Goal: Task Accomplishment & Management: Manage account settings

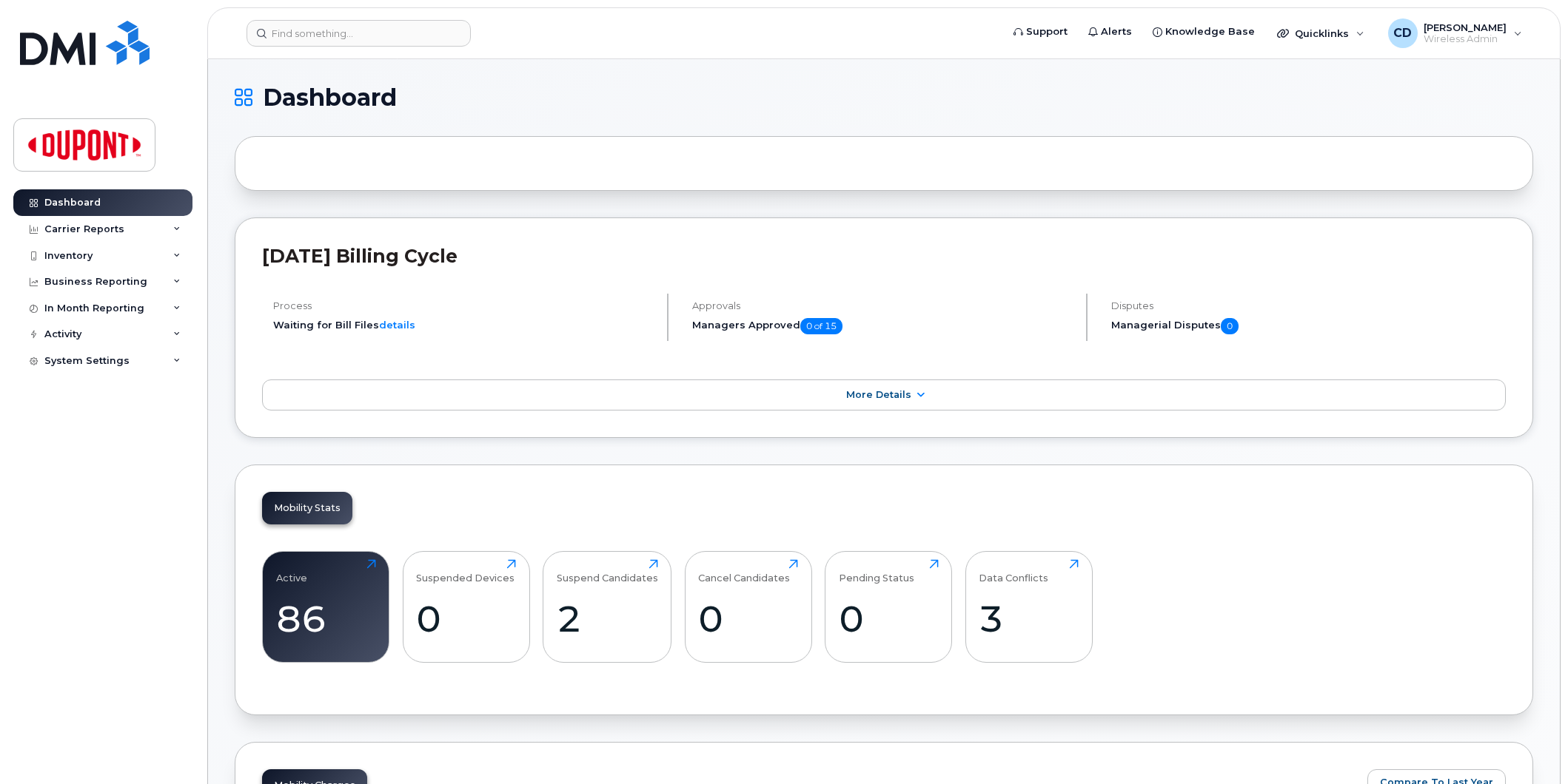
scroll to position [410, 0]
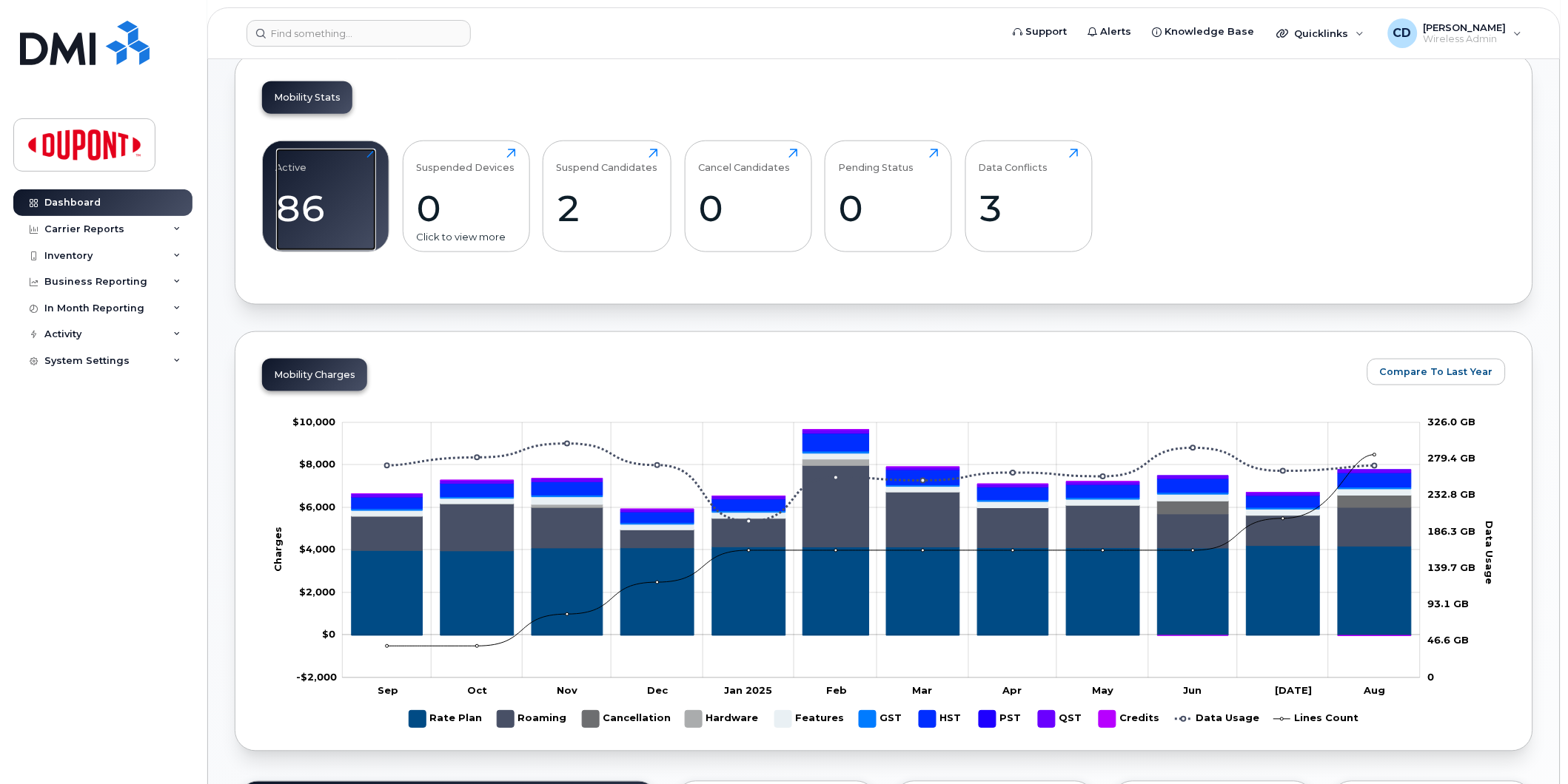
drag, startPoint x: 319, startPoint y: 193, endPoint x: 515, endPoint y: 244, distance: 202.5
click at [319, 193] on div "86" at bounding box center [326, 208] width 100 height 44
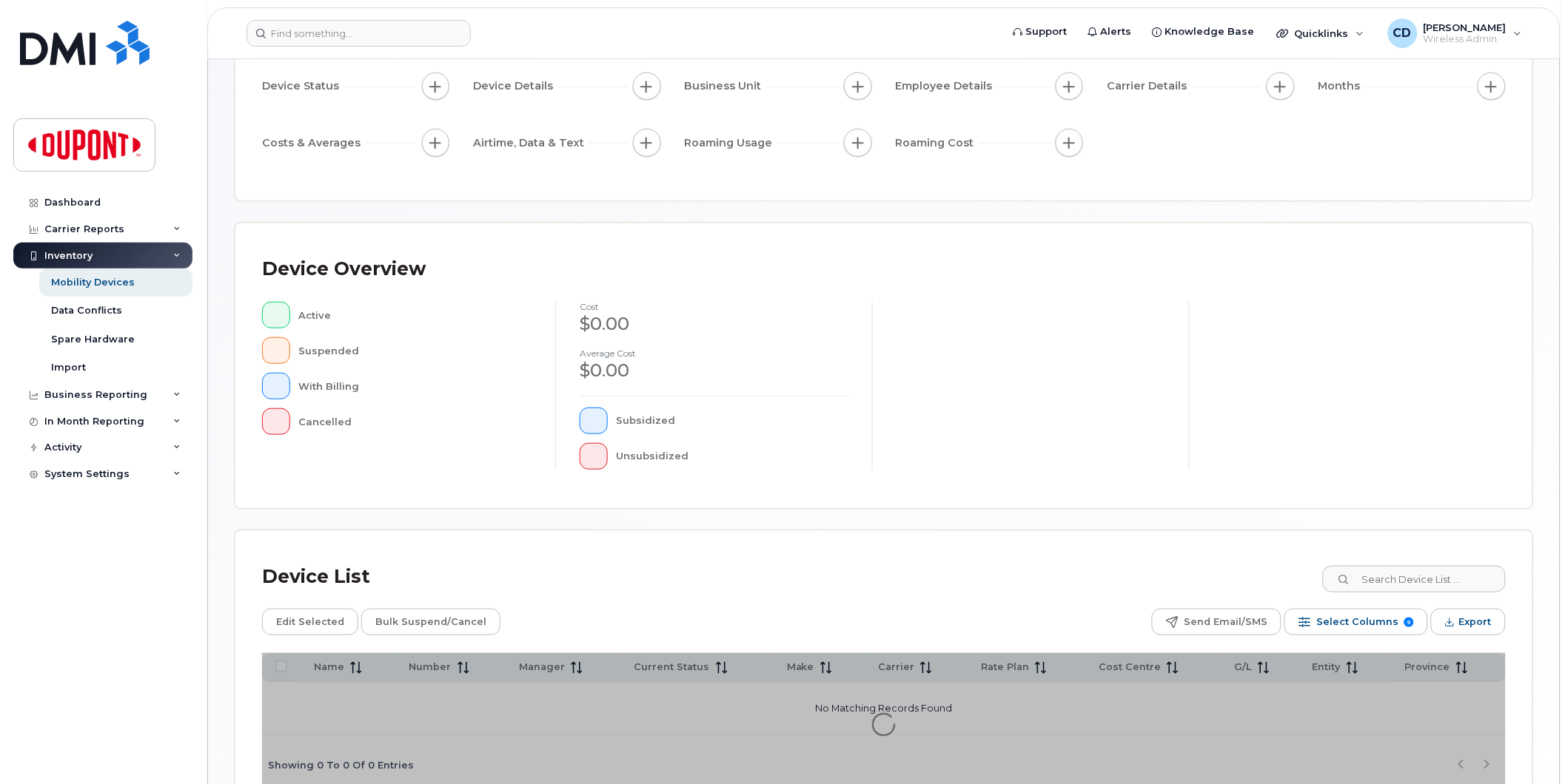
scroll to position [233, 0]
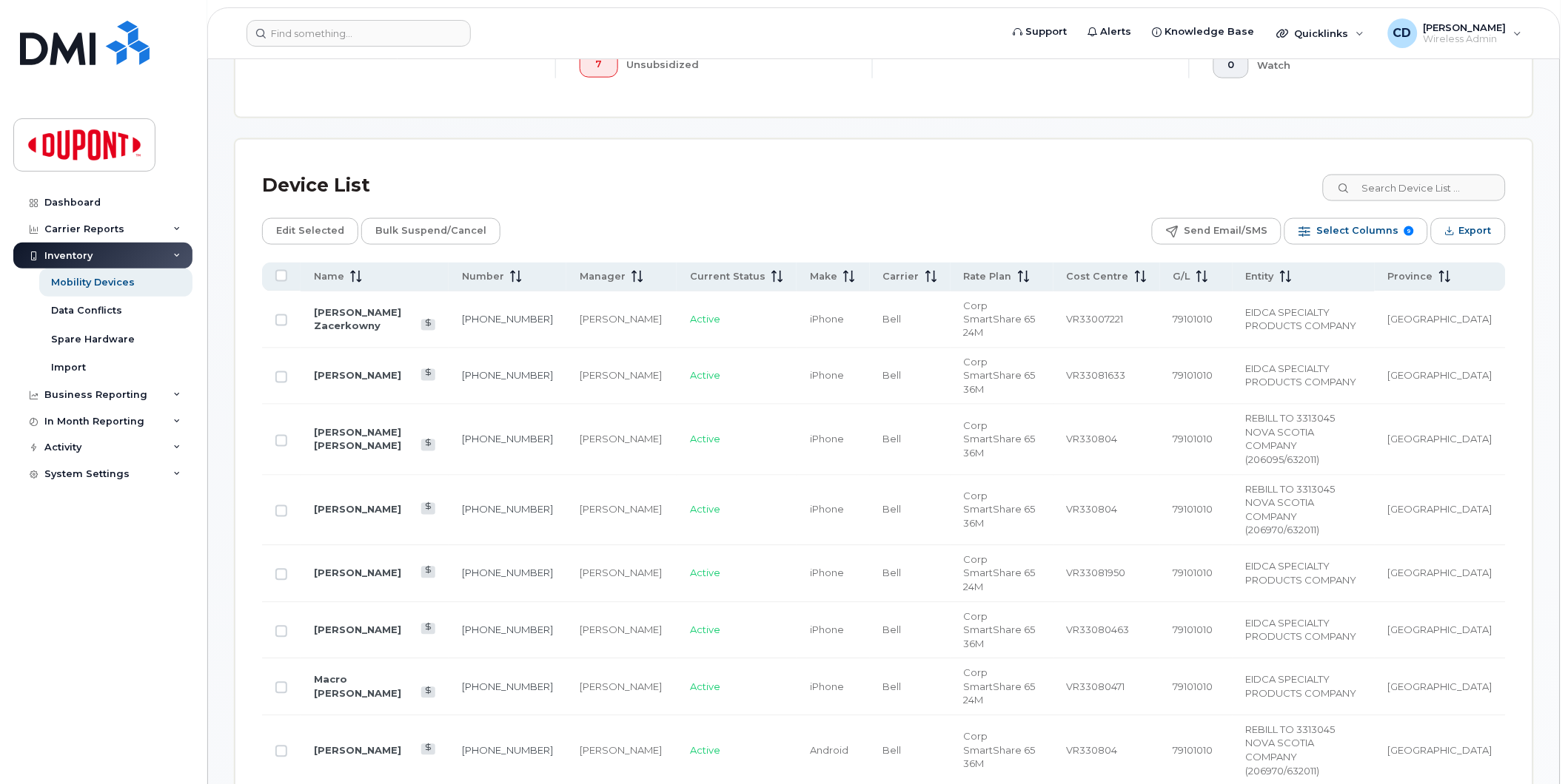
scroll to position [563, 0]
click at [336, 279] on span "Name" at bounding box center [329, 278] width 30 height 14
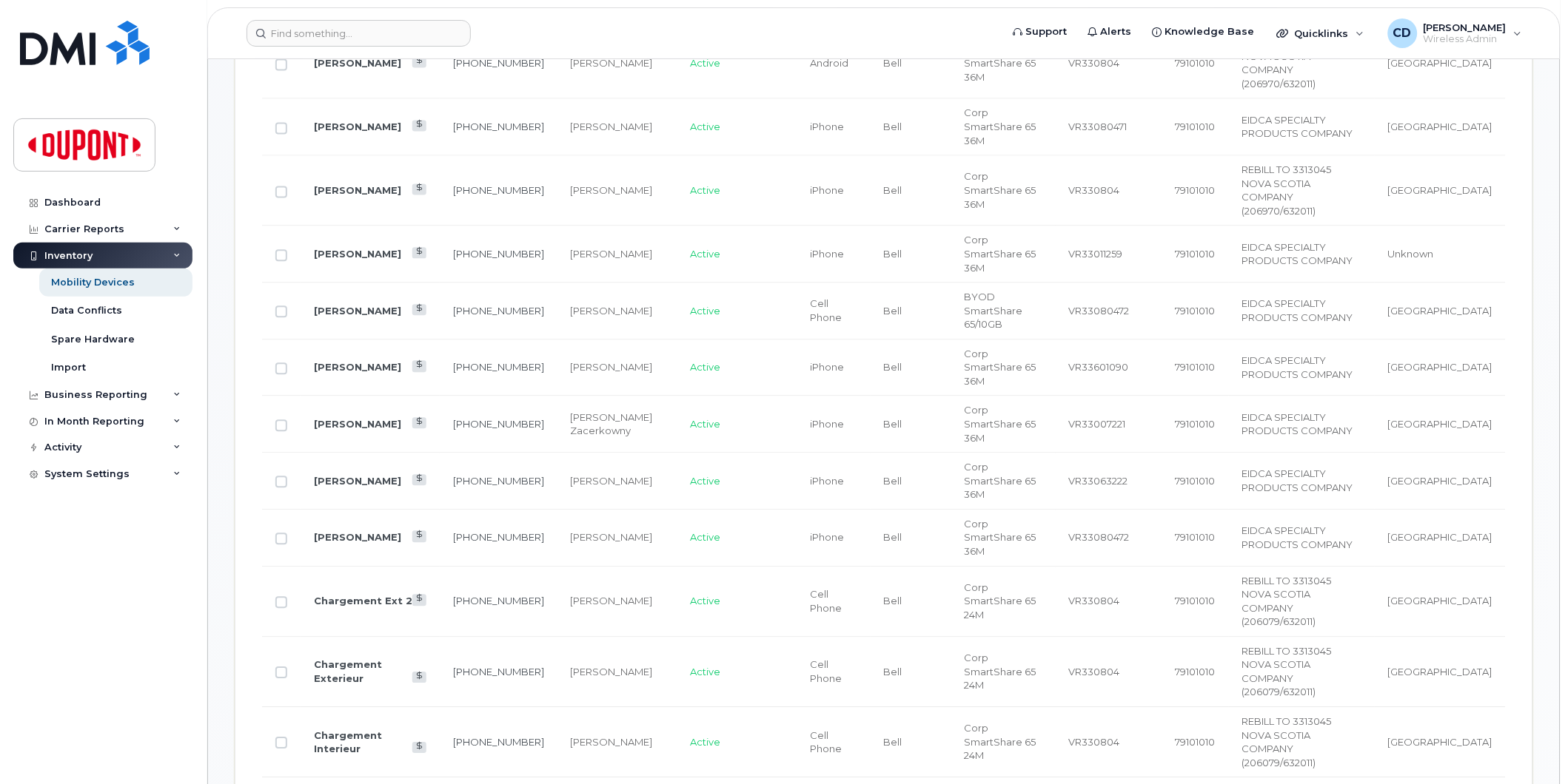
scroll to position [973, 0]
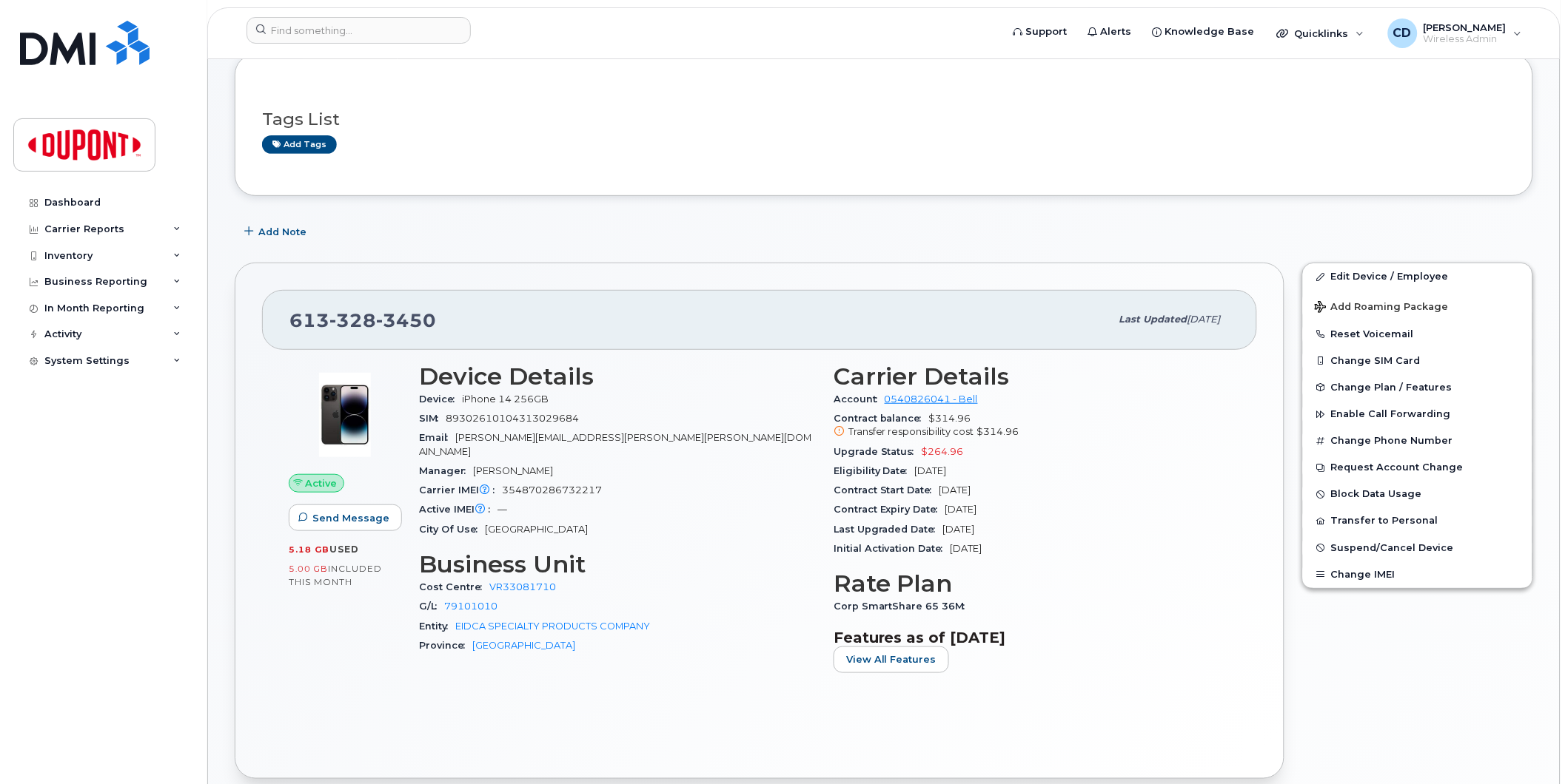
scroll to position [164, 0]
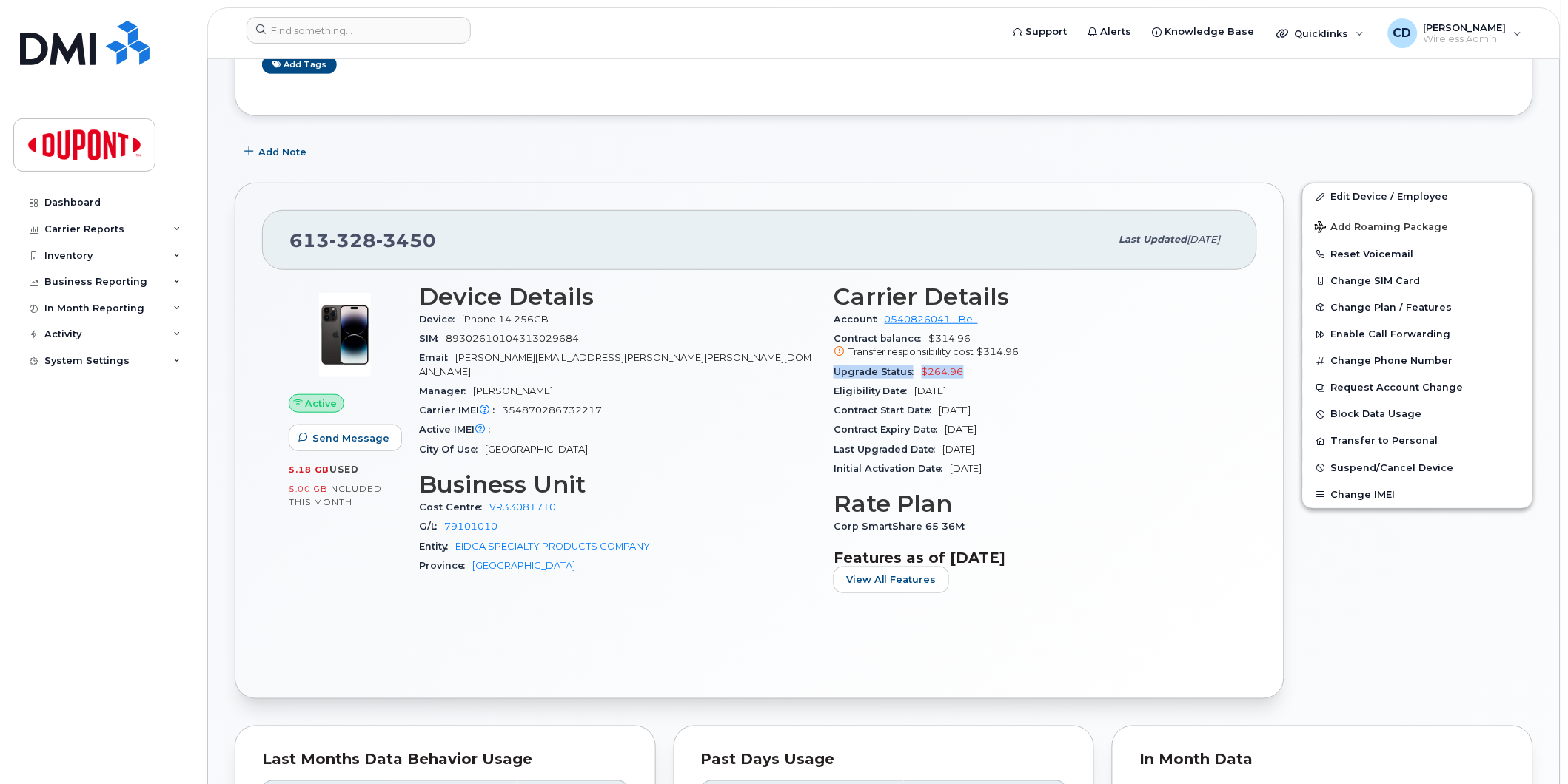
drag, startPoint x: 971, startPoint y: 373, endPoint x: 833, endPoint y: 375, distance: 138.0
click at [833, 375] on div "Upgrade Status $264.96" at bounding box center [1031, 371] width 397 height 19
click at [1071, 429] on div "Contract Expiry Date Aug 23, 2026" at bounding box center [1031, 429] width 397 height 19
drag, startPoint x: 1023, startPoint y: 430, endPoint x: 830, endPoint y: 439, distance: 193.2
click at [830, 439] on div "Carrier Details Account 0540826041 - Bell Contract balance $314.96 Transfer res…" at bounding box center [1031, 444] width 415 height 339
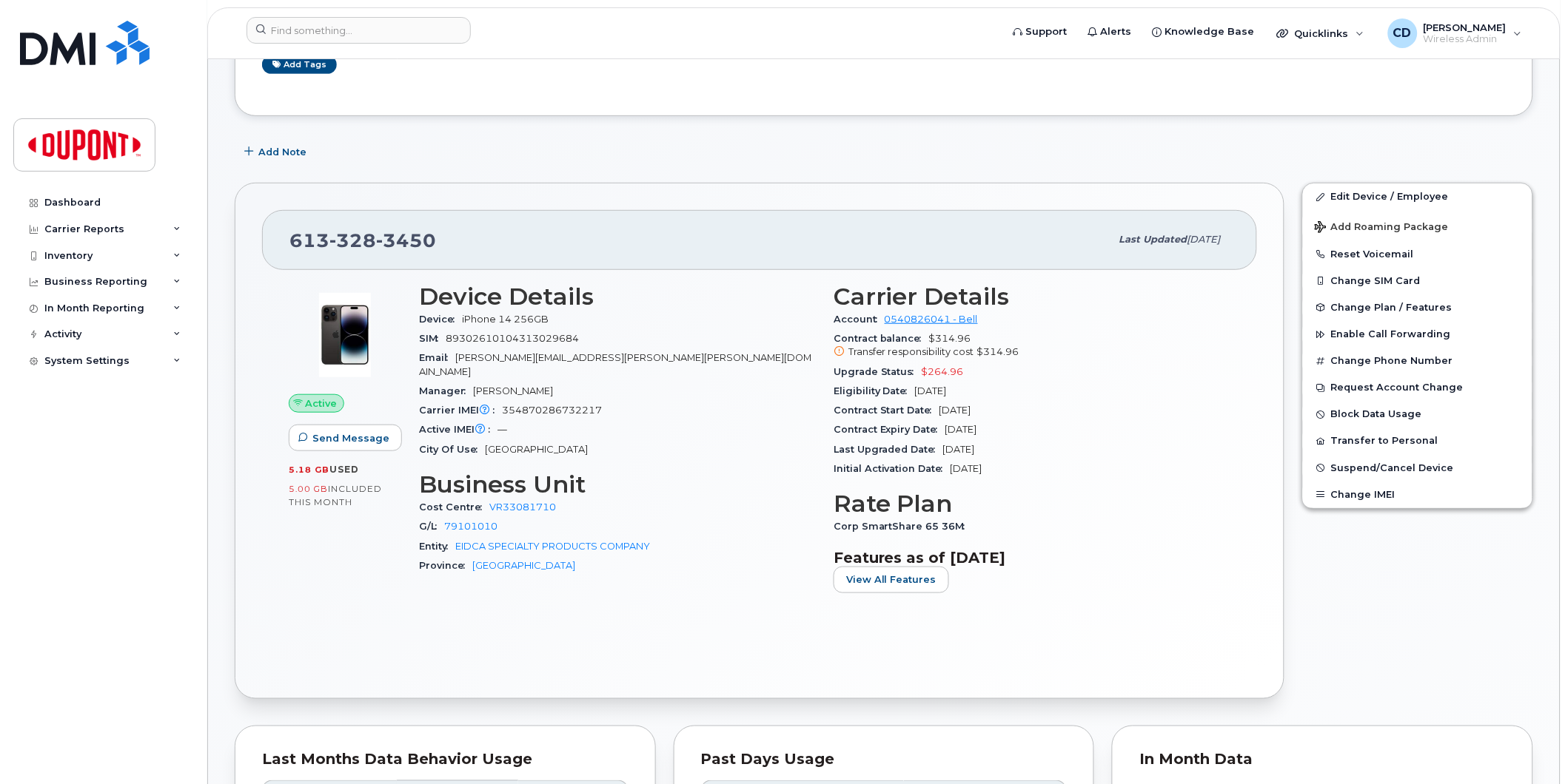
click at [987, 375] on div "Upgrade Status $264.96" at bounding box center [1031, 371] width 397 height 19
drag, startPoint x: 973, startPoint y: 370, endPoint x: 823, endPoint y: 383, distance: 150.6
click at [823, 383] on div "Device Details Device iPhone 14 256GB SIM 89302610104313029684 Email Craig.S.Du…" at bounding box center [824, 444] width 829 height 339
click at [1093, 382] on div "Eligibility Date Aug 24, 2026" at bounding box center [1031, 391] width 397 height 19
drag, startPoint x: 979, startPoint y: 337, endPoint x: 855, endPoint y: 338, distance: 124.0
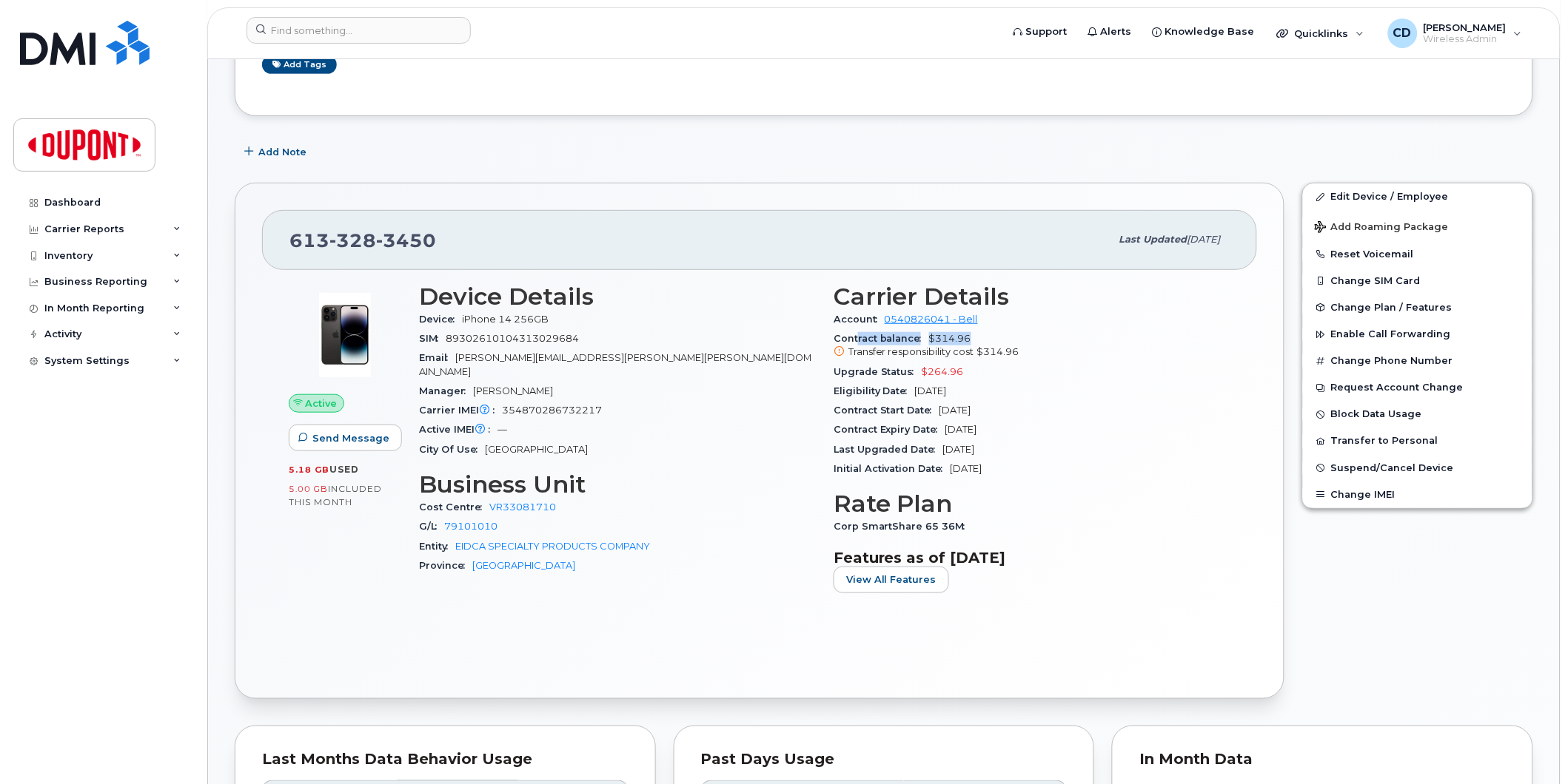
click at [855, 338] on div "Contract balance $314.96 Transfer responsibility cost $314.96" at bounding box center [1031, 346] width 397 height 34
drag, startPoint x: 855, startPoint y: 338, endPoint x: 1079, endPoint y: 398, distance: 231.9
click at [1024, 377] on div "Upgrade Status $264.96" at bounding box center [1031, 371] width 397 height 19
click at [1376, 192] on link "Edit Device / Employee" at bounding box center [1417, 196] width 230 height 26
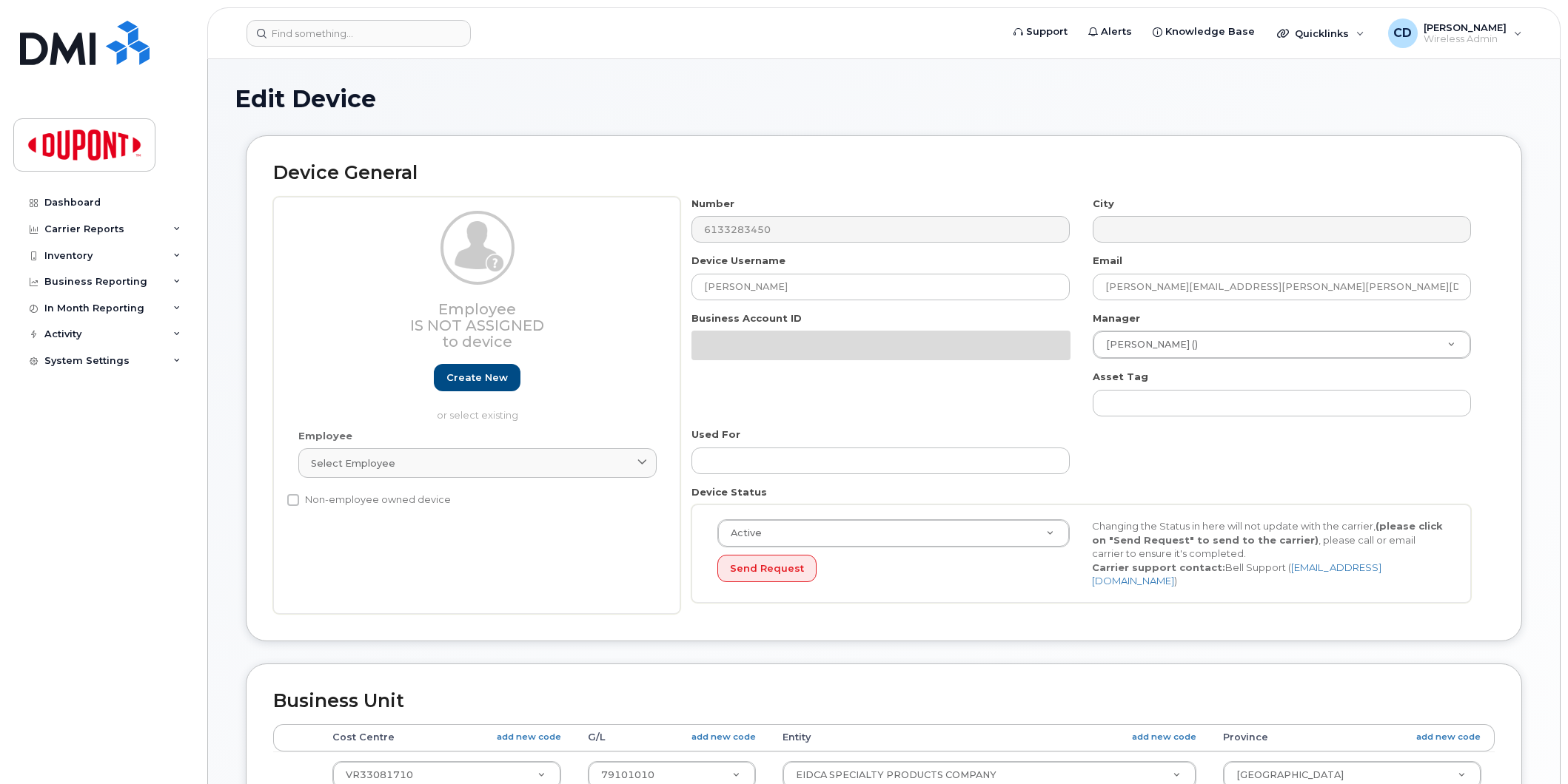
select select "2684135"
select select "2695088"
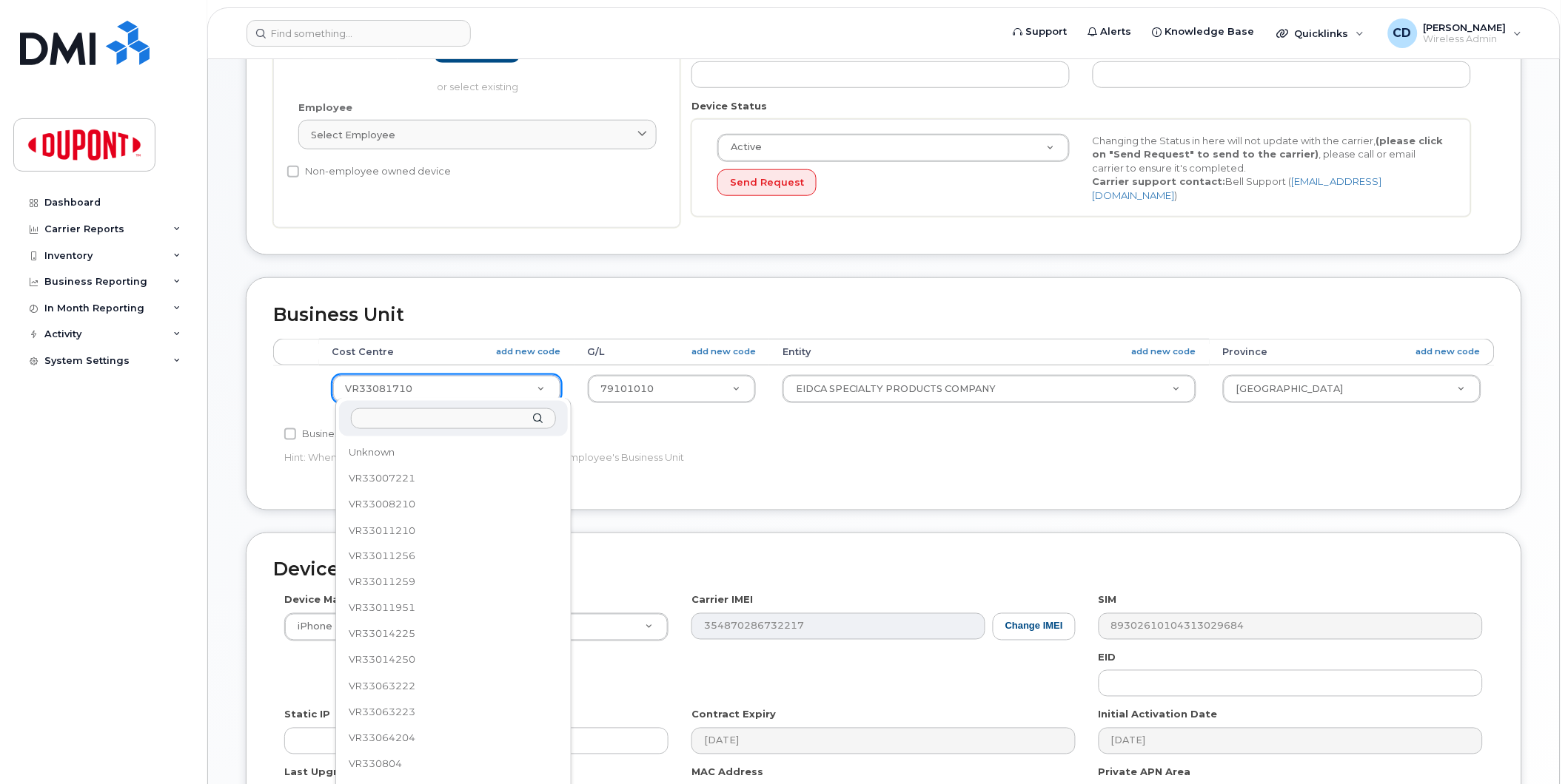
scroll to position [167, 0]
drag, startPoint x: 478, startPoint y: 379, endPoint x: 322, endPoint y: 378, distance: 156.0
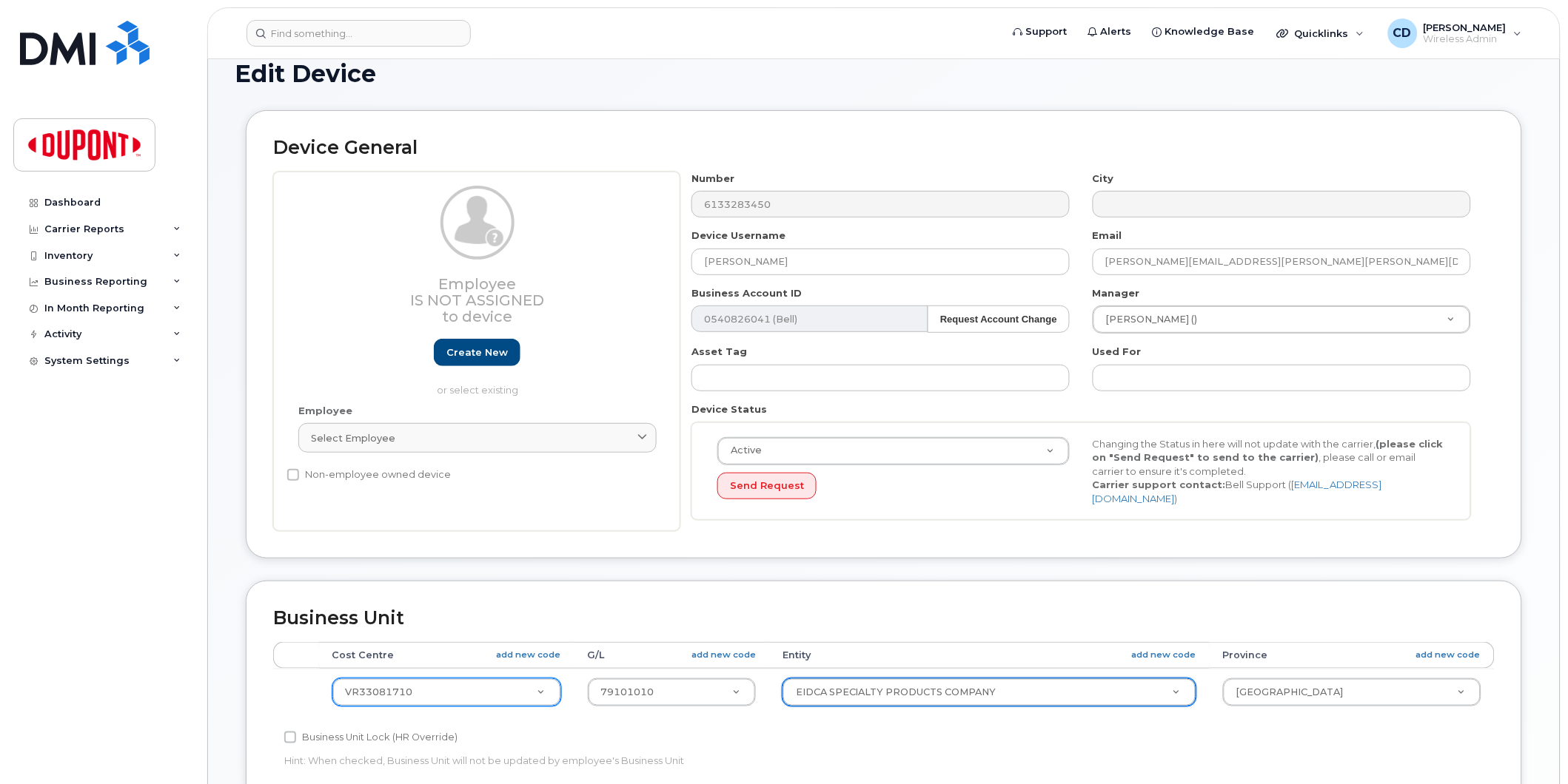
scroll to position [0, 0]
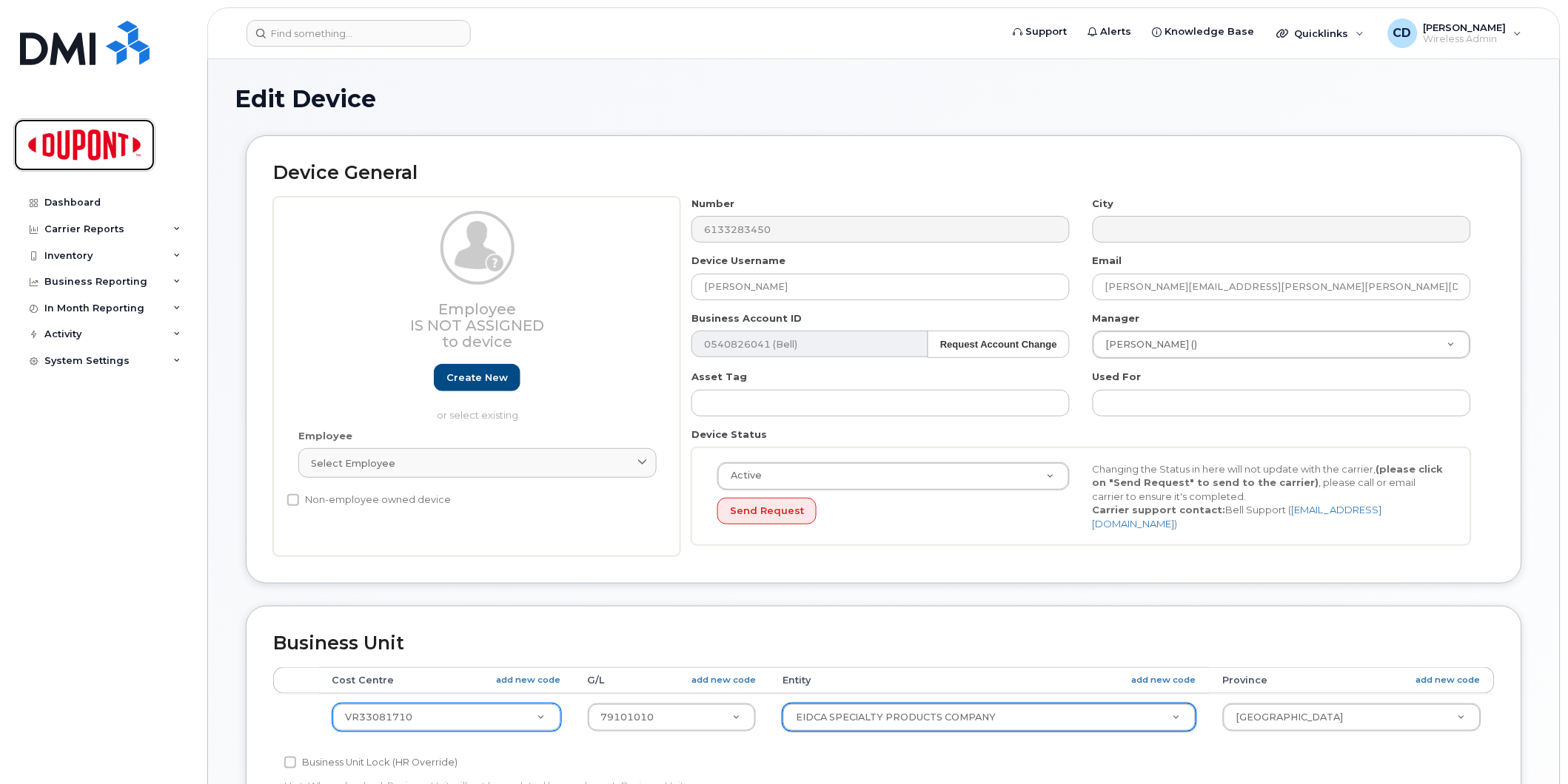
drag, startPoint x: 78, startPoint y: 139, endPoint x: 240, endPoint y: 202, distance: 173.8
click at [78, 139] on img at bounding box center [84, 144] width 114 height 43
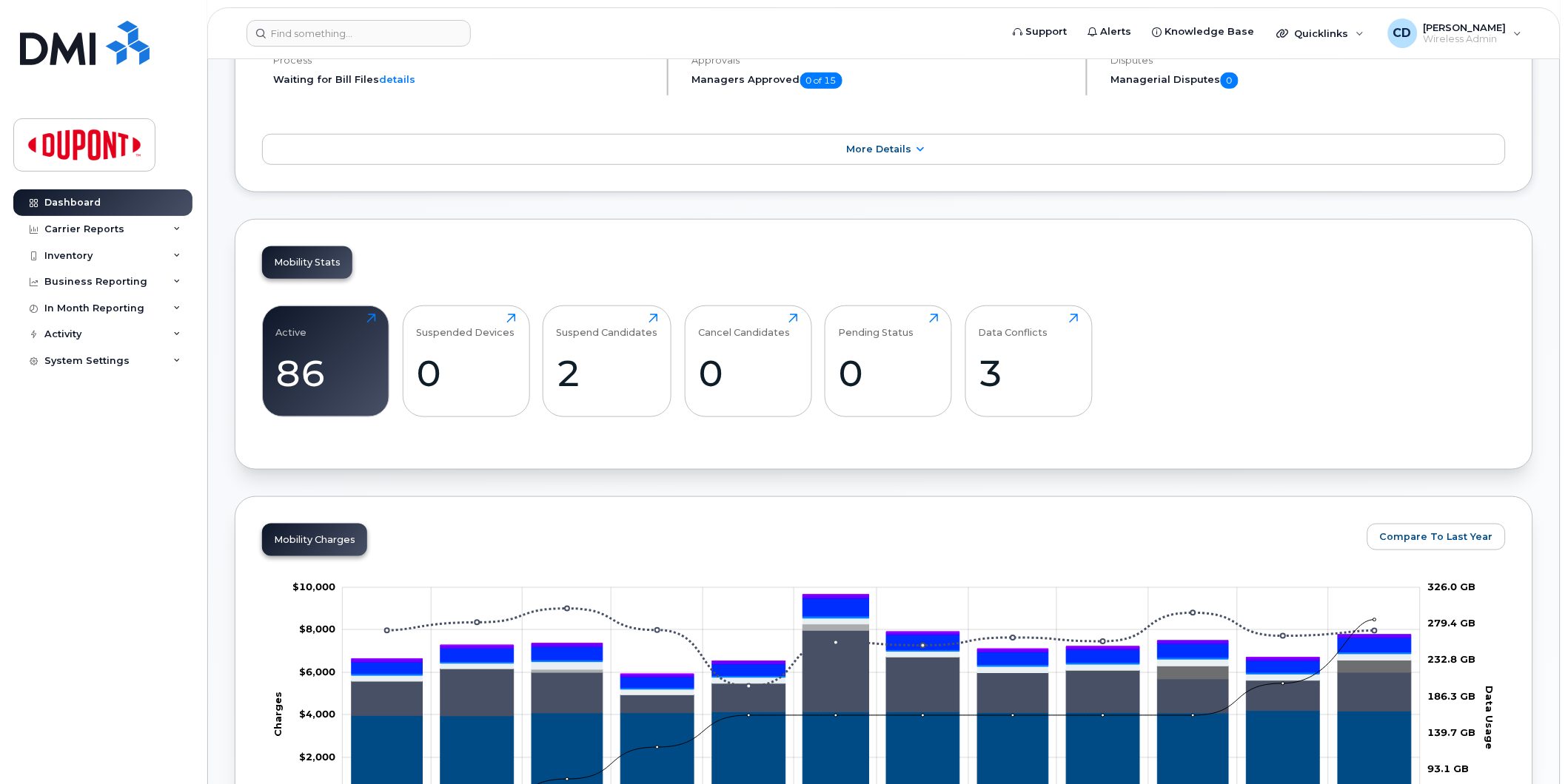
scroll to position [246, 0]
click at [303, 362] on div "86" at bounding box center [326, 372] width 100 height 44
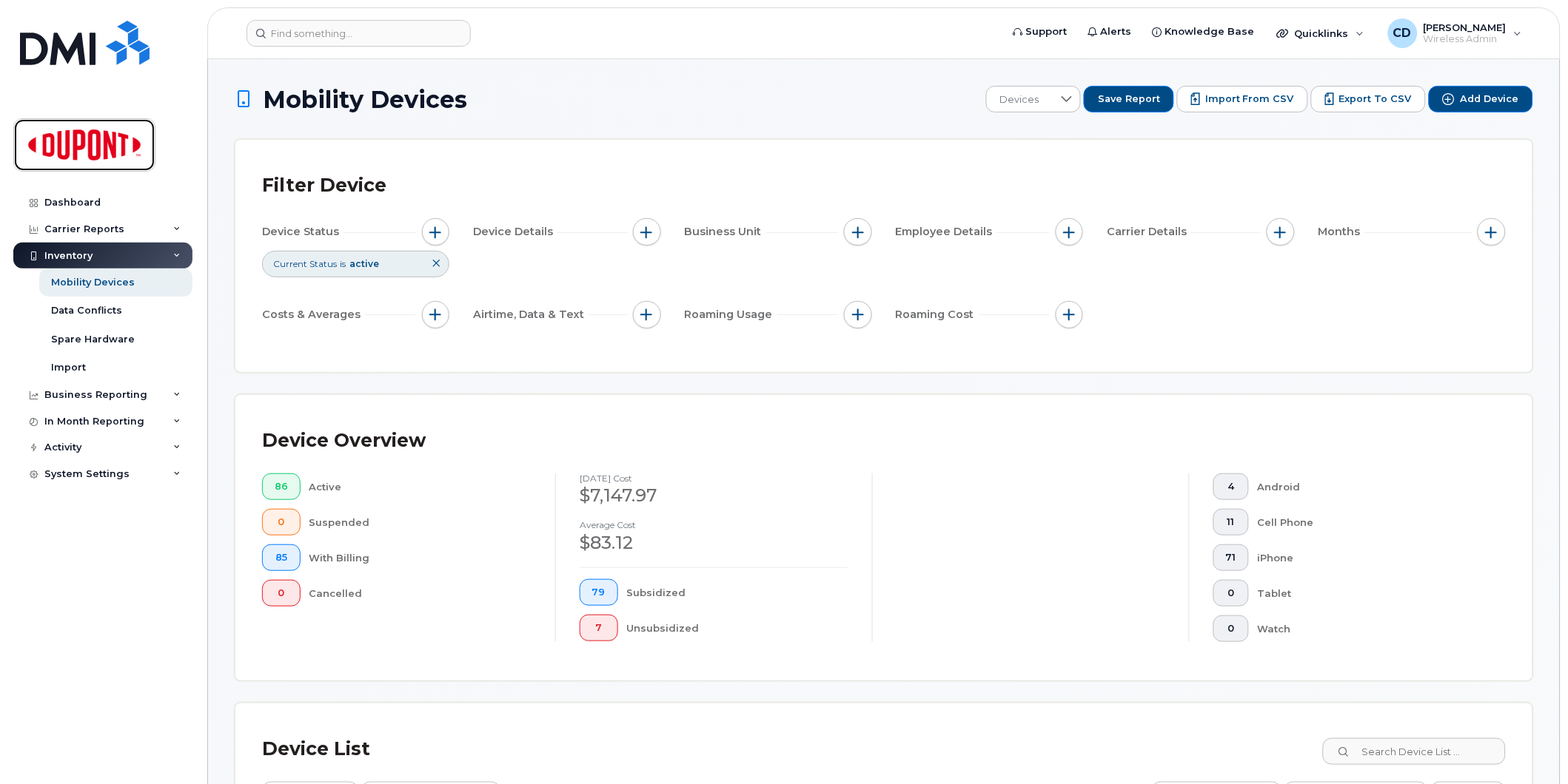
click at [97, 142] on img at bounding box center [84, 144] width 114 height 43
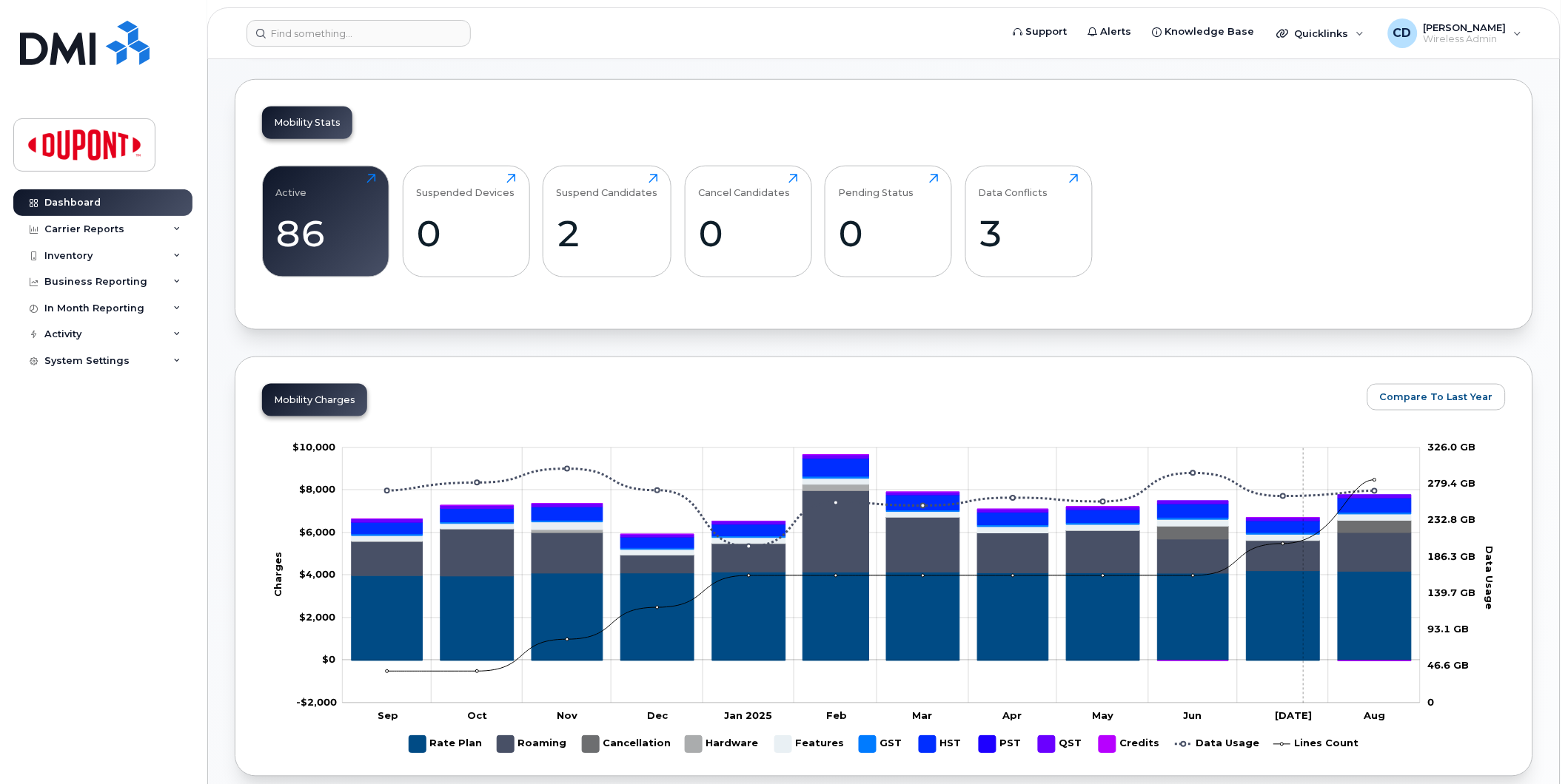
scroll to position [410, 0]
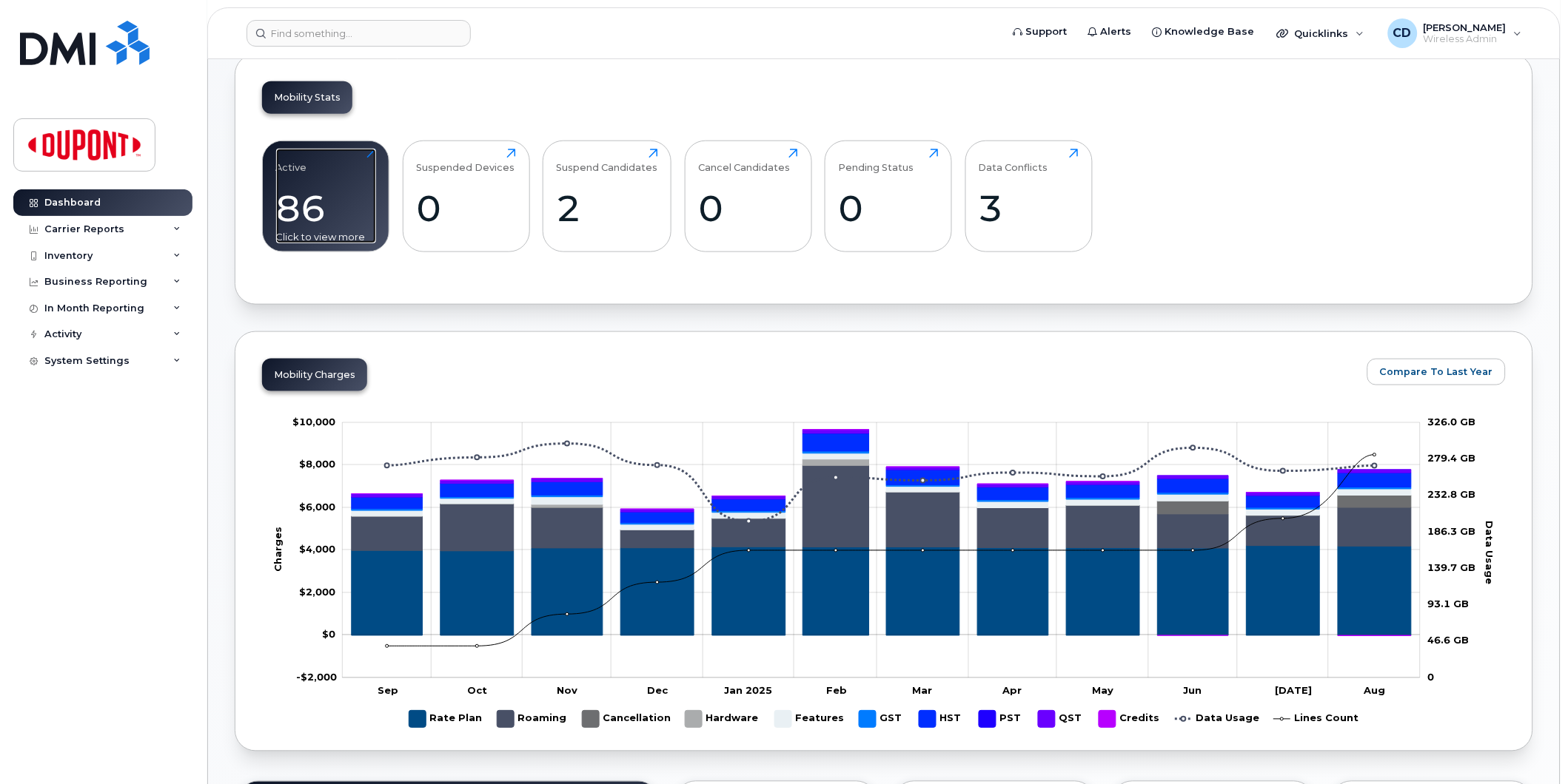
click at [326, 210] on div "86" at bounding box center [326, 208] width 100 height 44
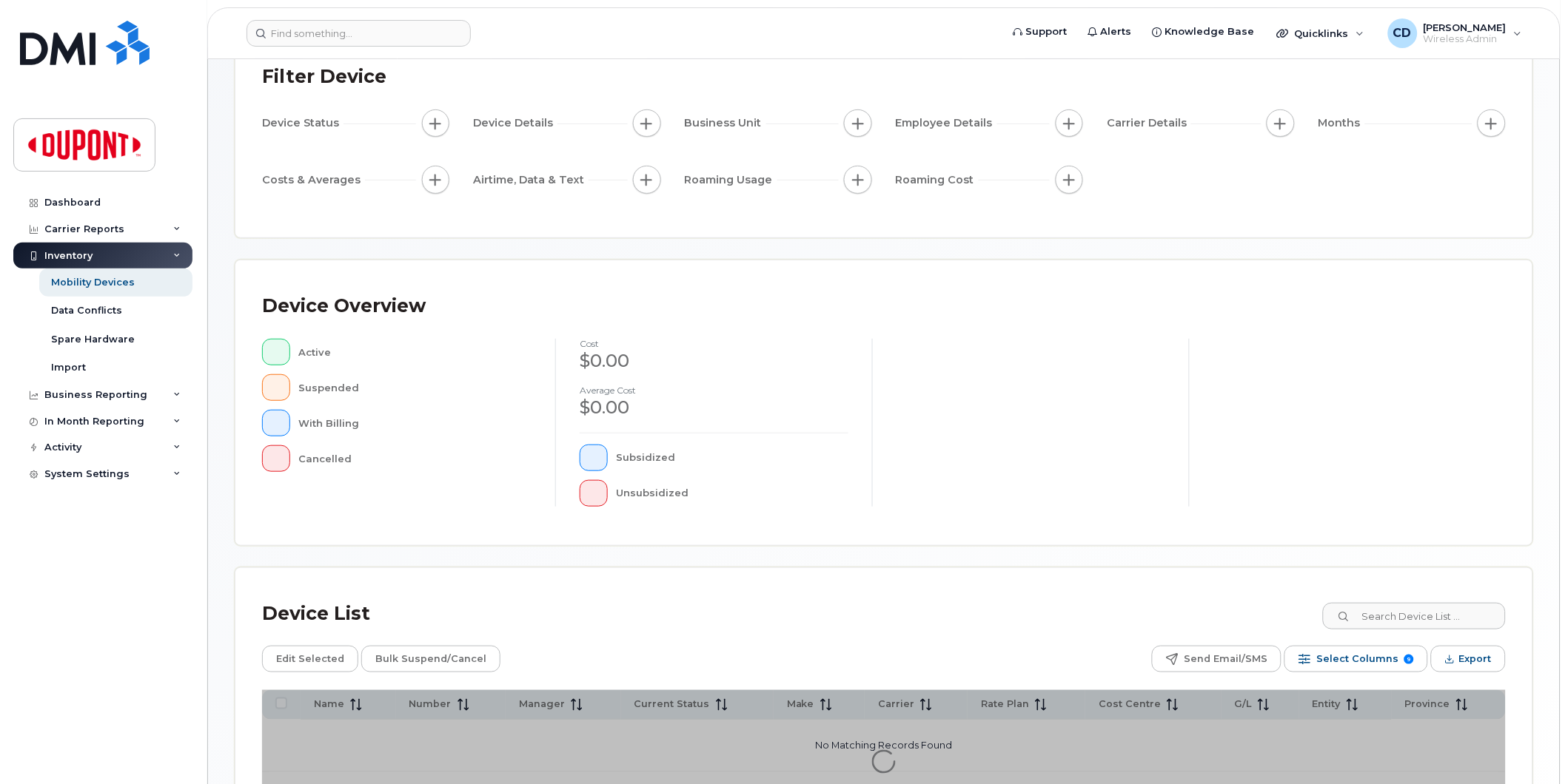
scroll to position [233, 0]
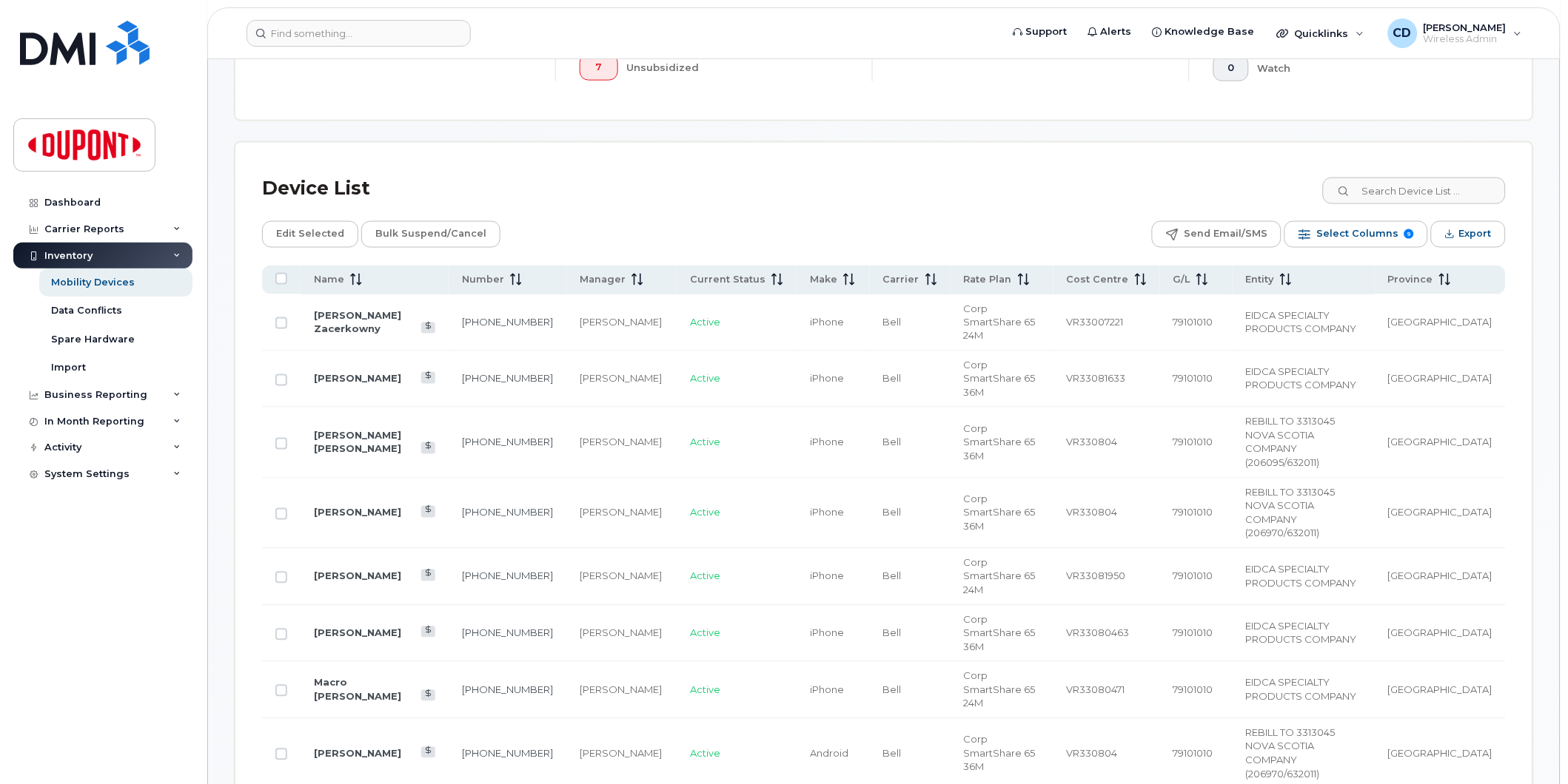
scroll to position [563, 0]
drag, startPoint x: 347, startPoint y: 279, endPoint x: 397, endPoint y: 368, distance: 102.1
click at [347, 279] on span at bounding box center [353, 278] width 18 height 14
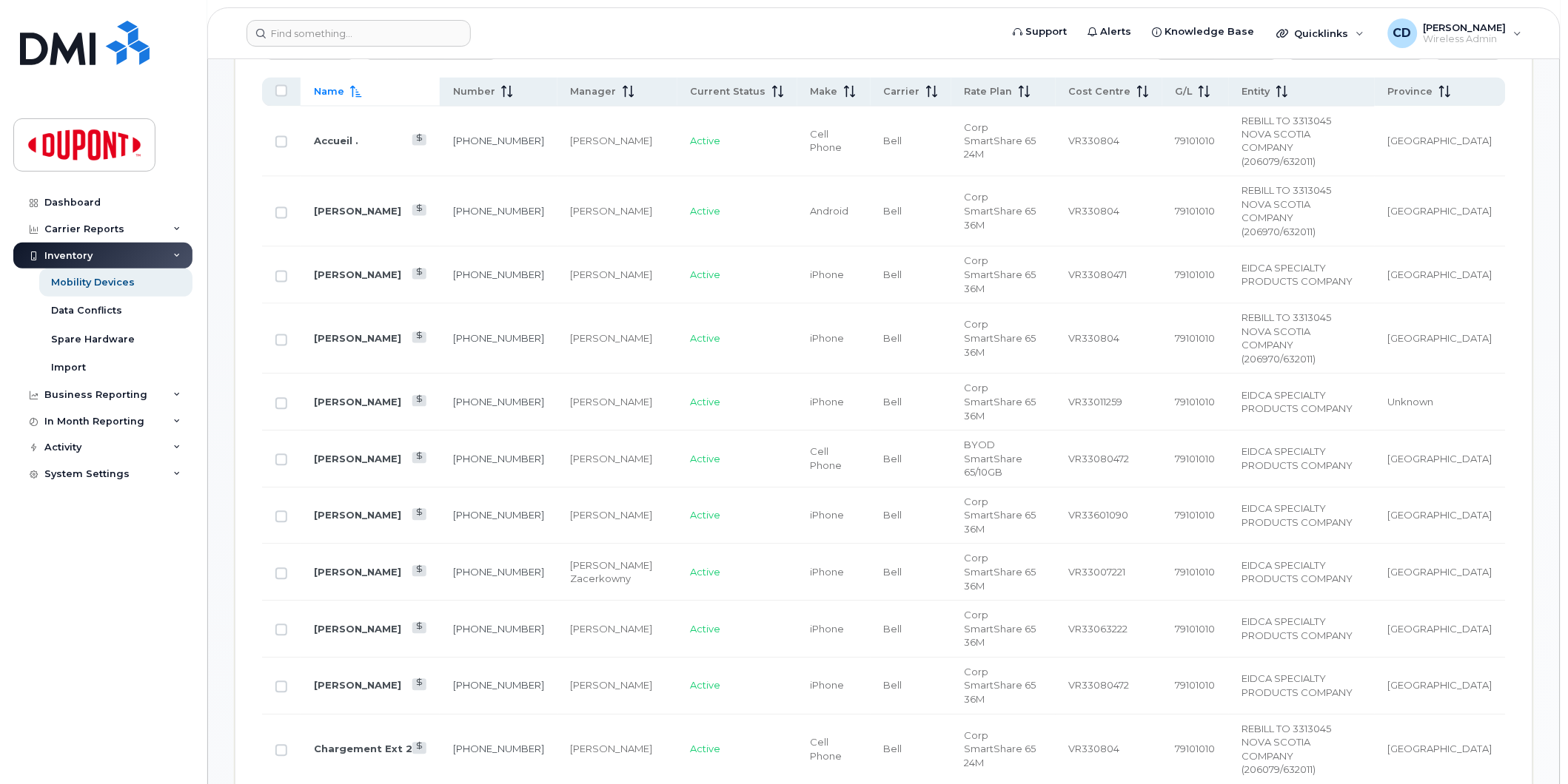
scroll to position [1137, 0]
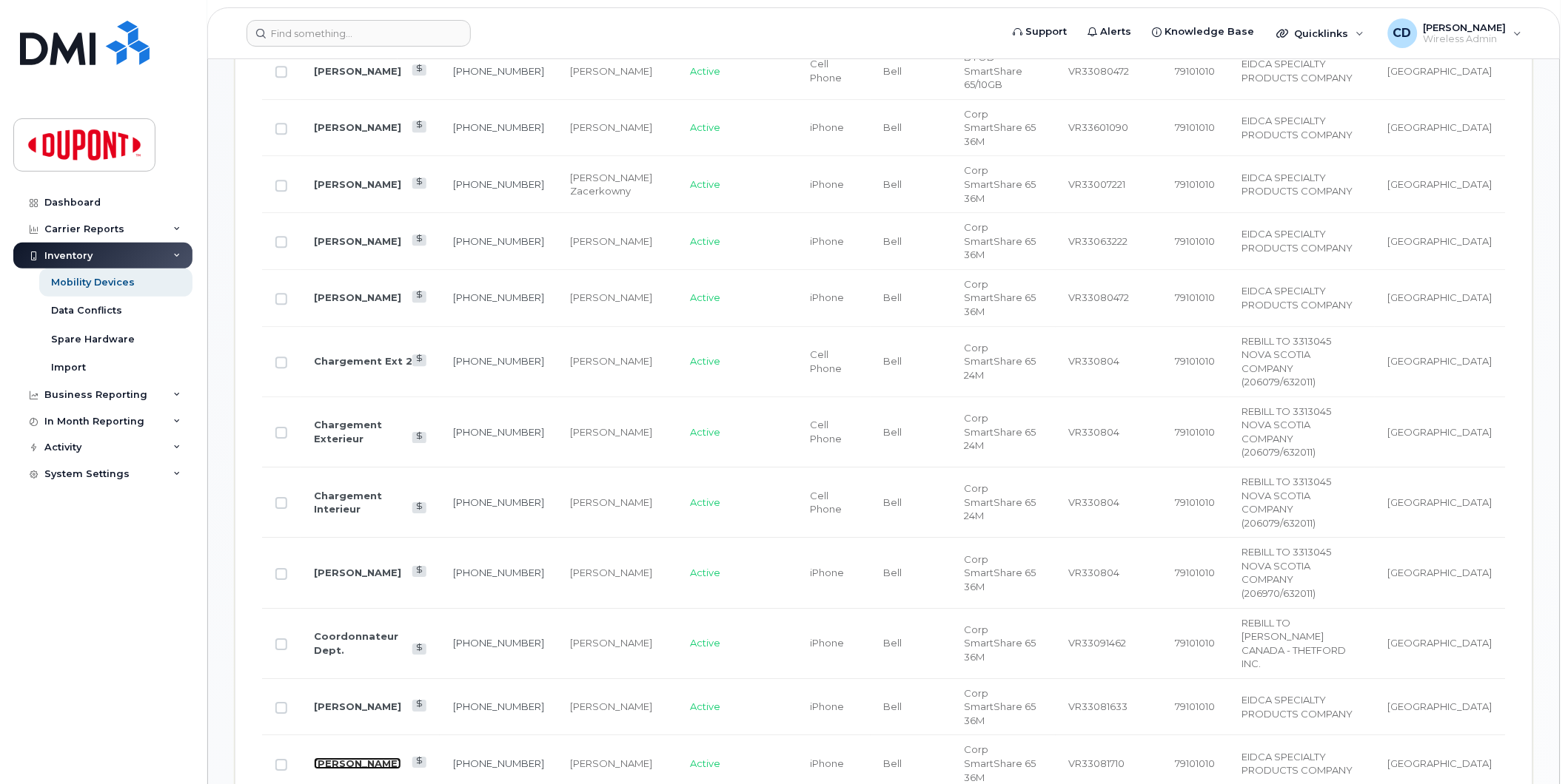
click at [342, 758] on link "[PERSON_NAME]" at bounding box center [358, 763] width 87 height 12
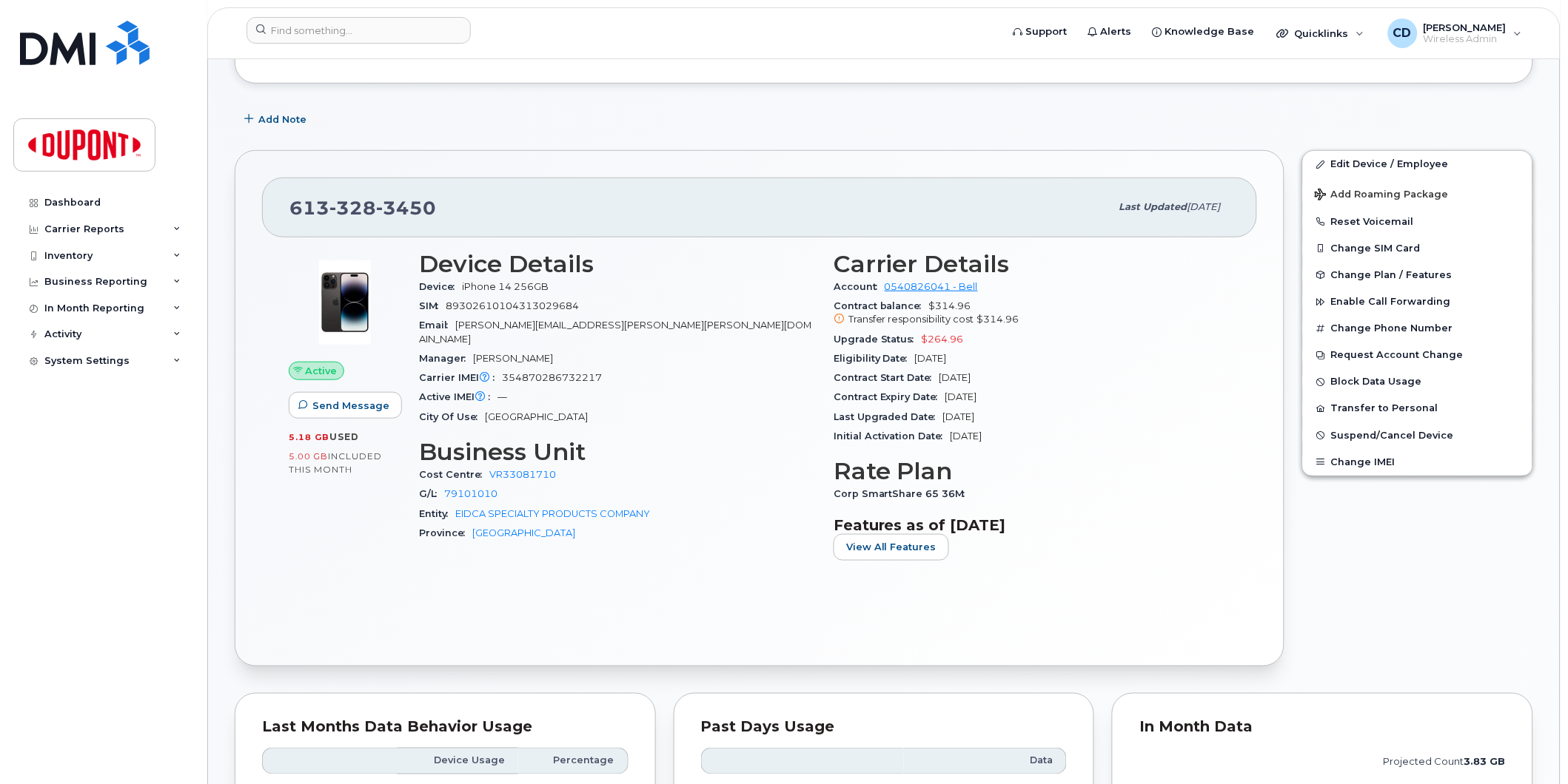
scroll to position [246, 0]
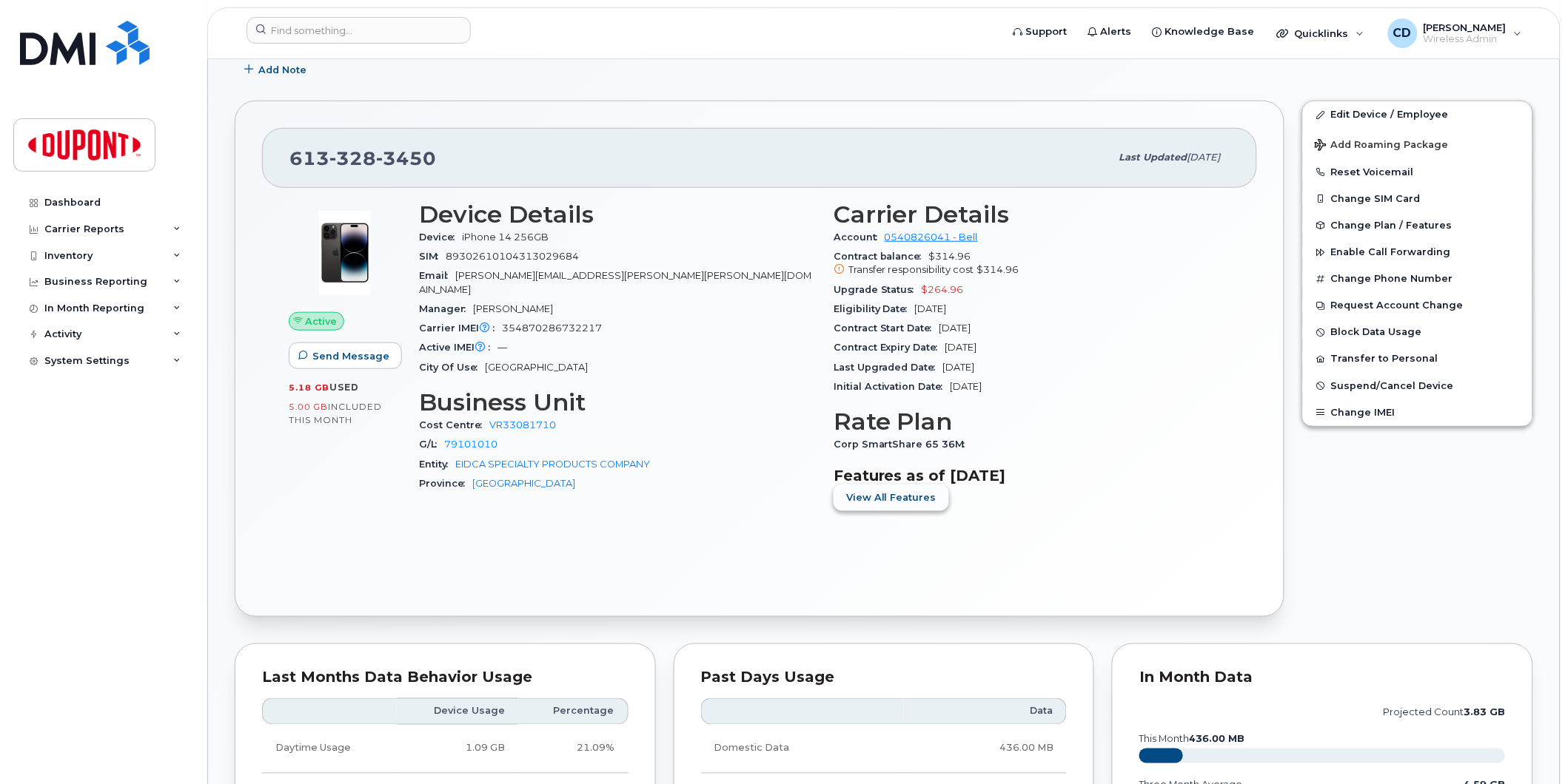
click at [912, 501] on span "View All Features" at bounding box center [891, 497] width 90 height 14
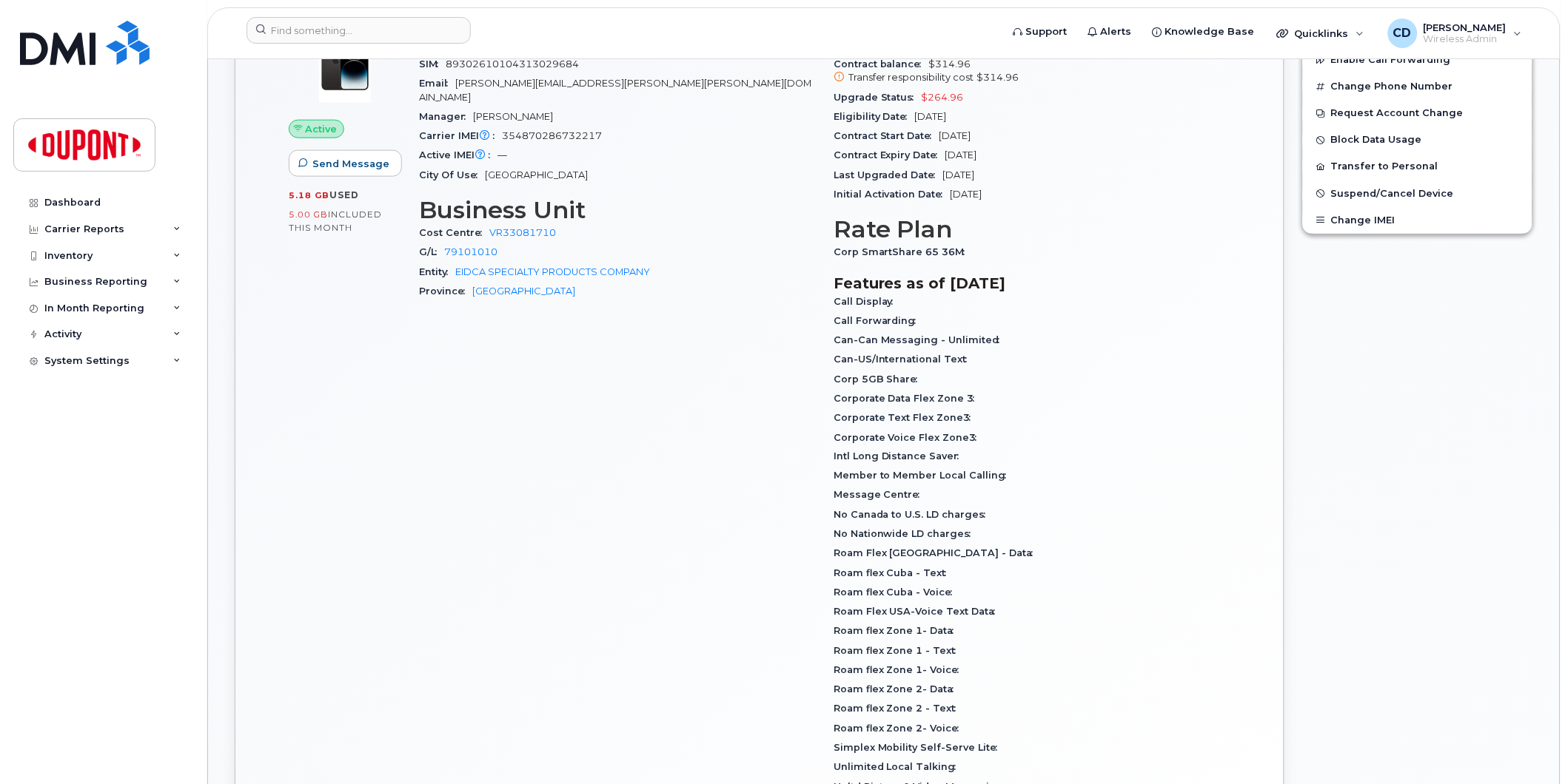
scroll to position [0, 0]
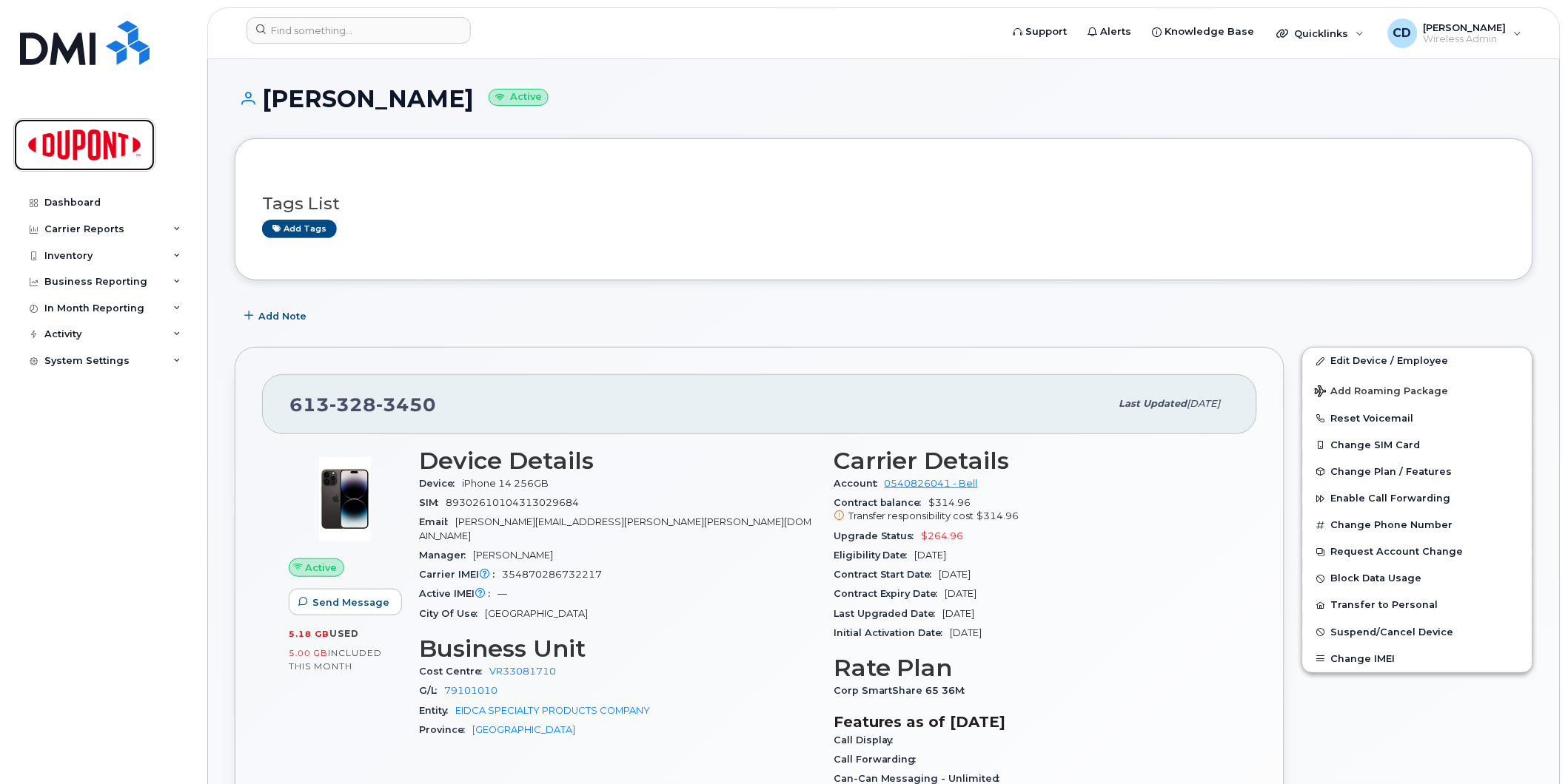
click at [112, 145] on img at bounding box center [84, 144] width 114 height 43
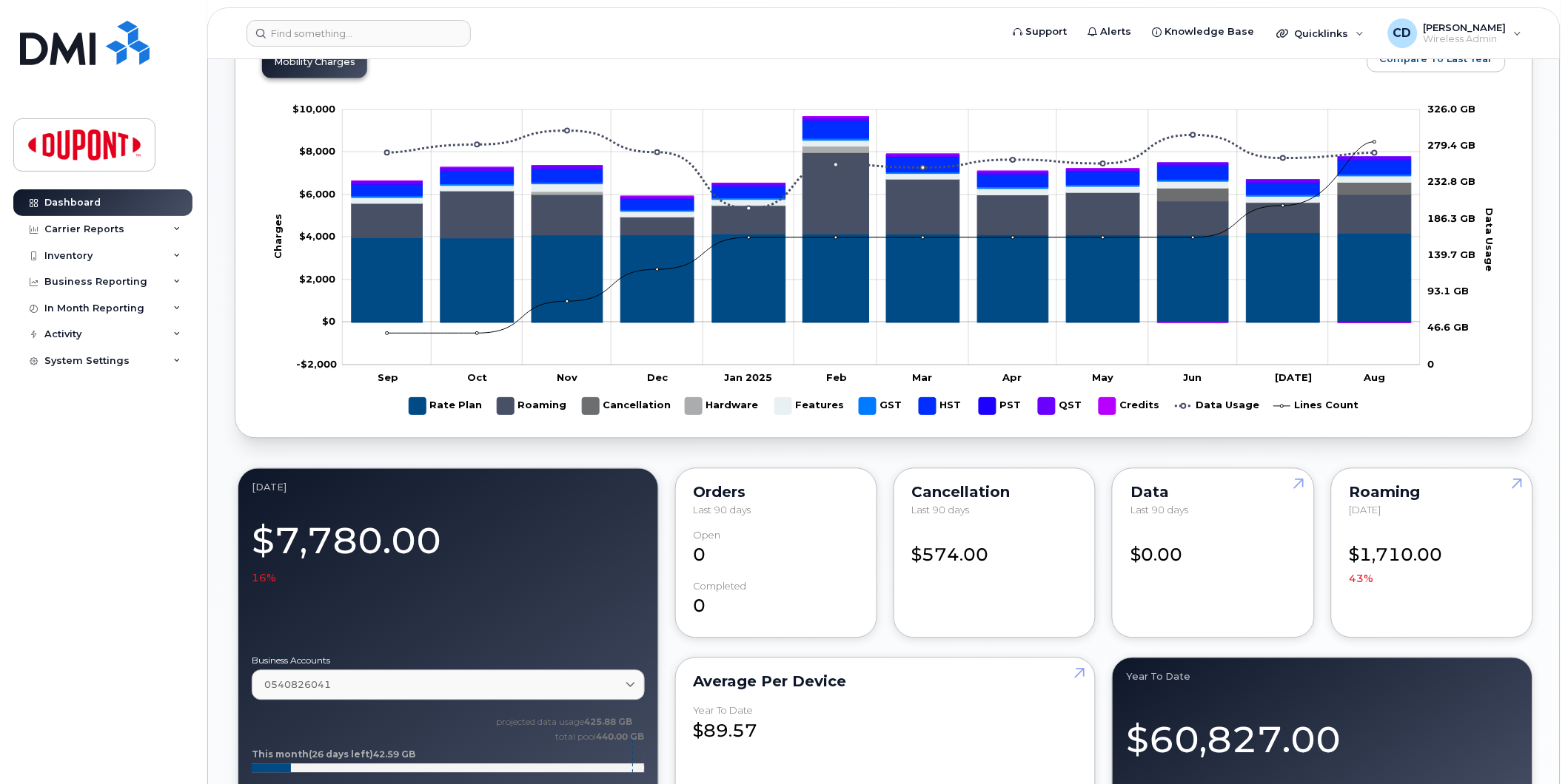
scroll to position [493, 0]
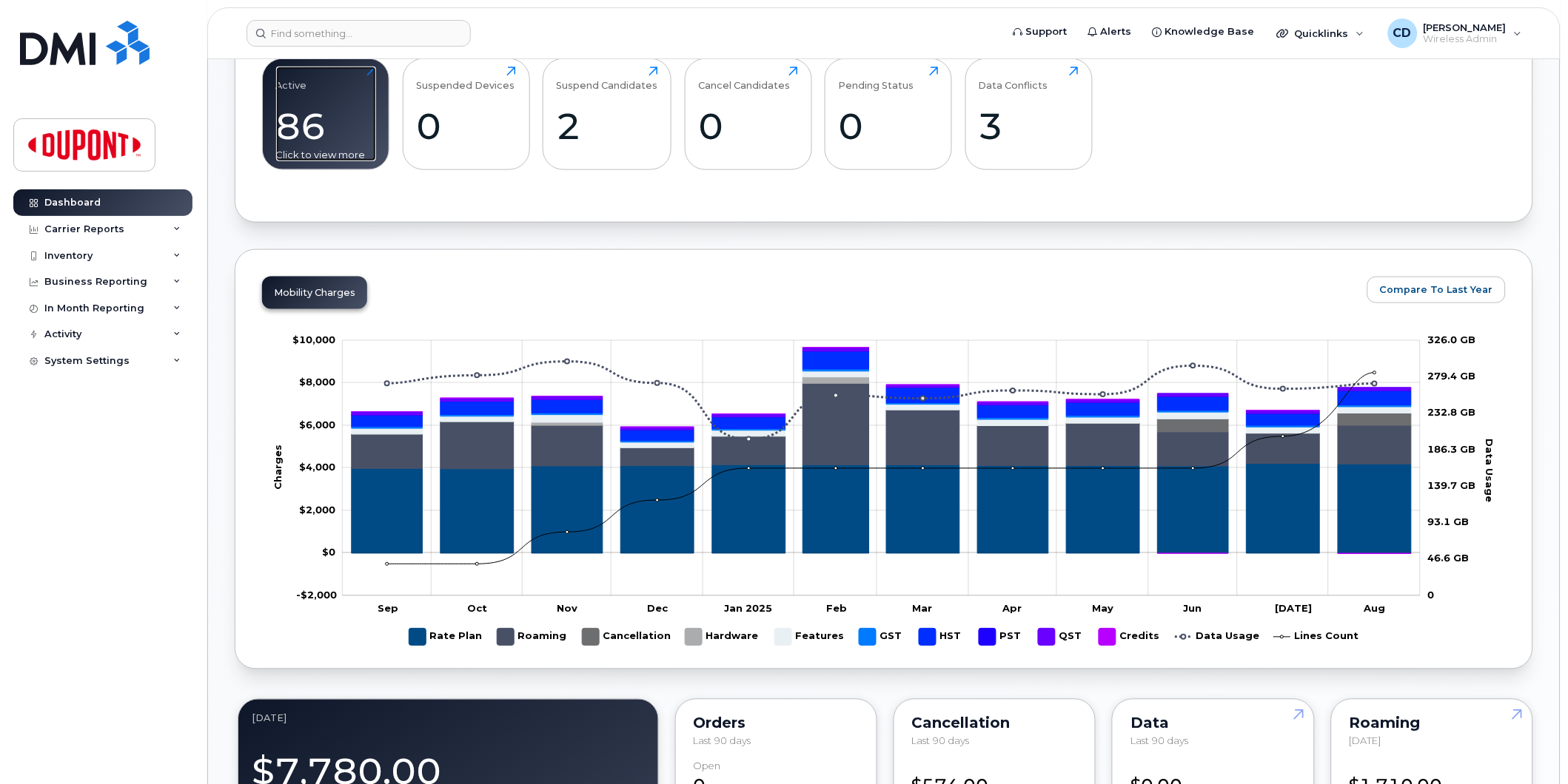
click at [327, 131] on div "86" at bounding box center [326, 126] width 100 height 44
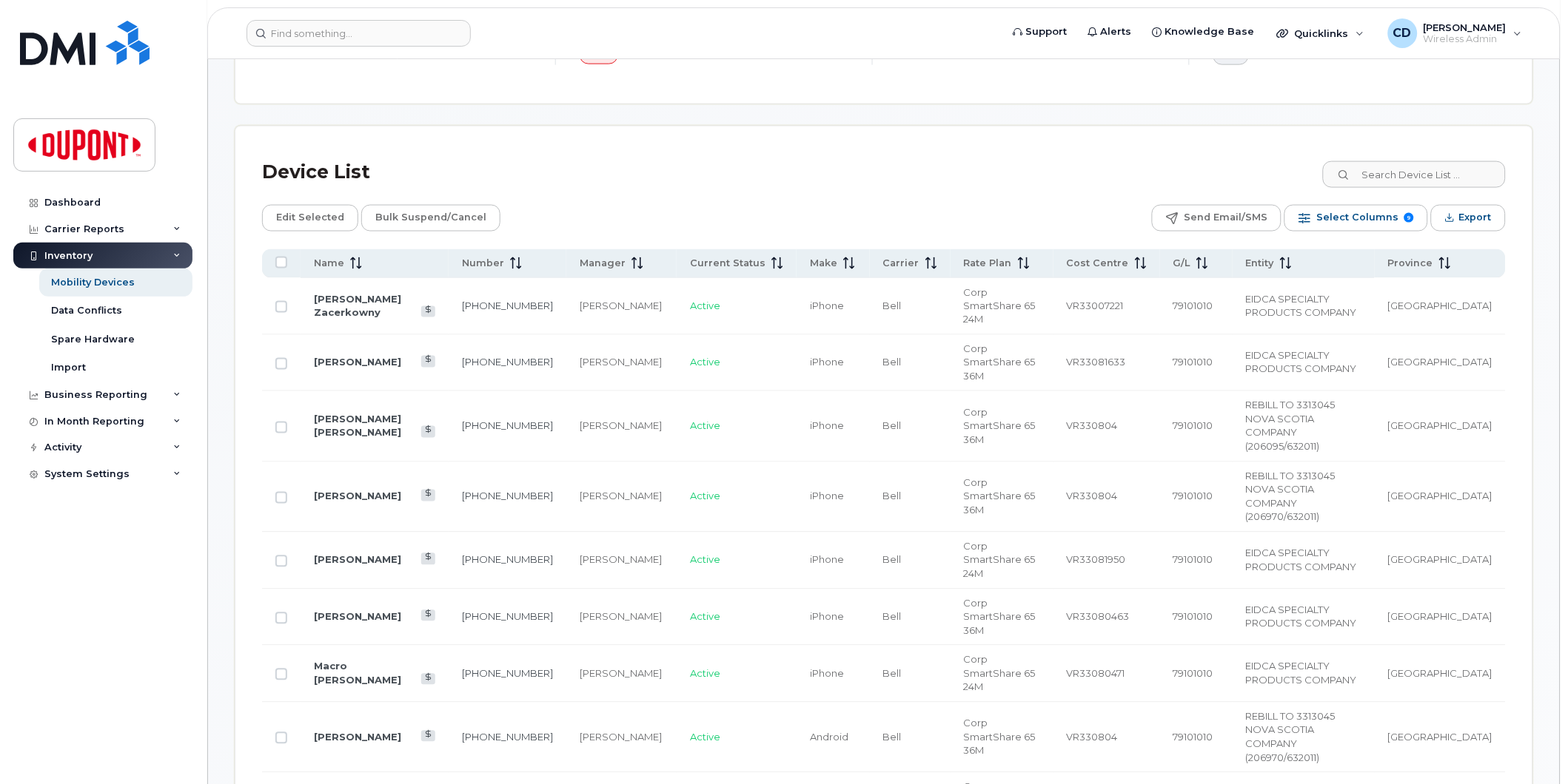
scroll to position [657, 0]
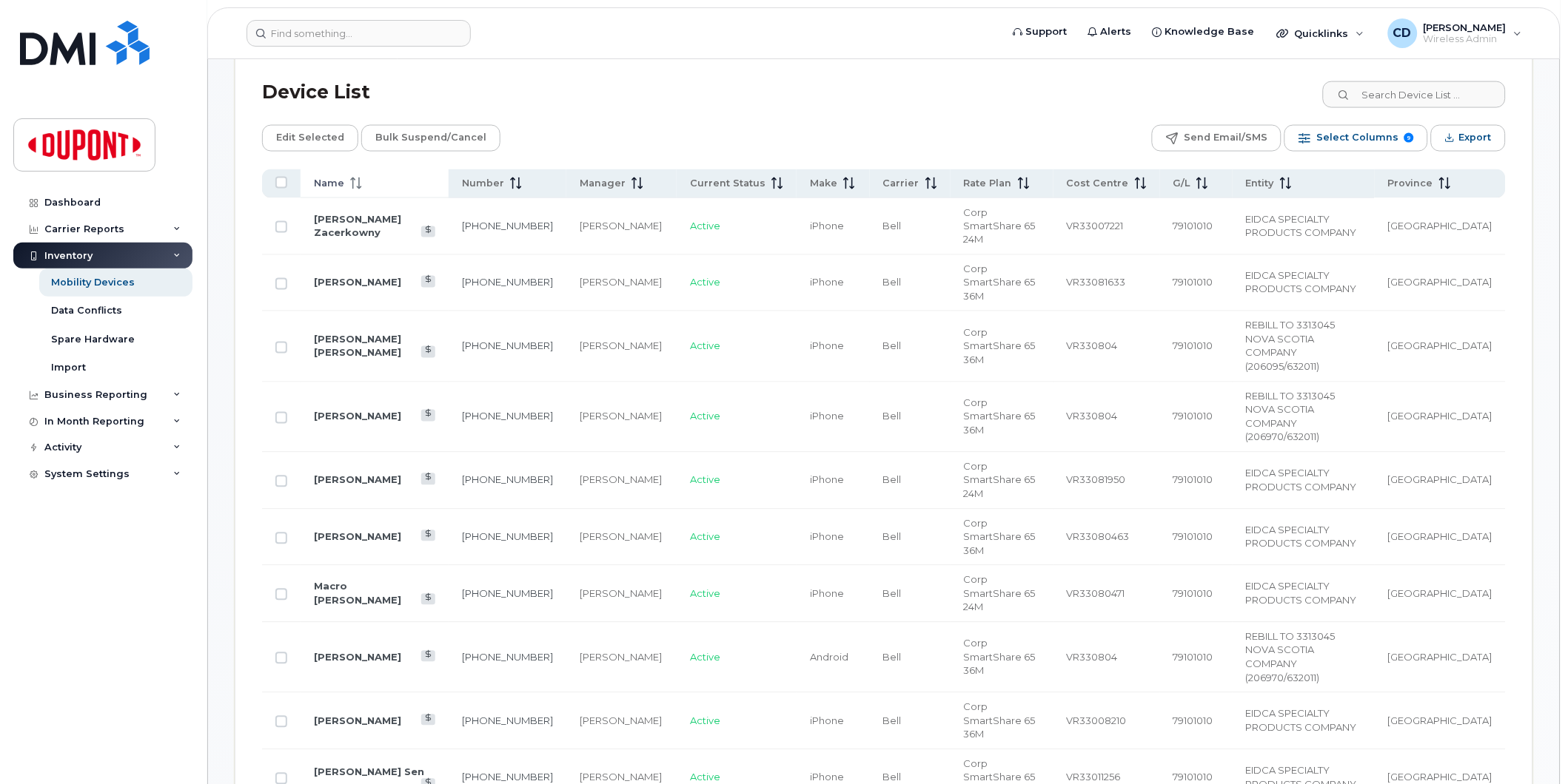
click at [348, 186] on span at bounding box center [353, 183] width 18 height 14
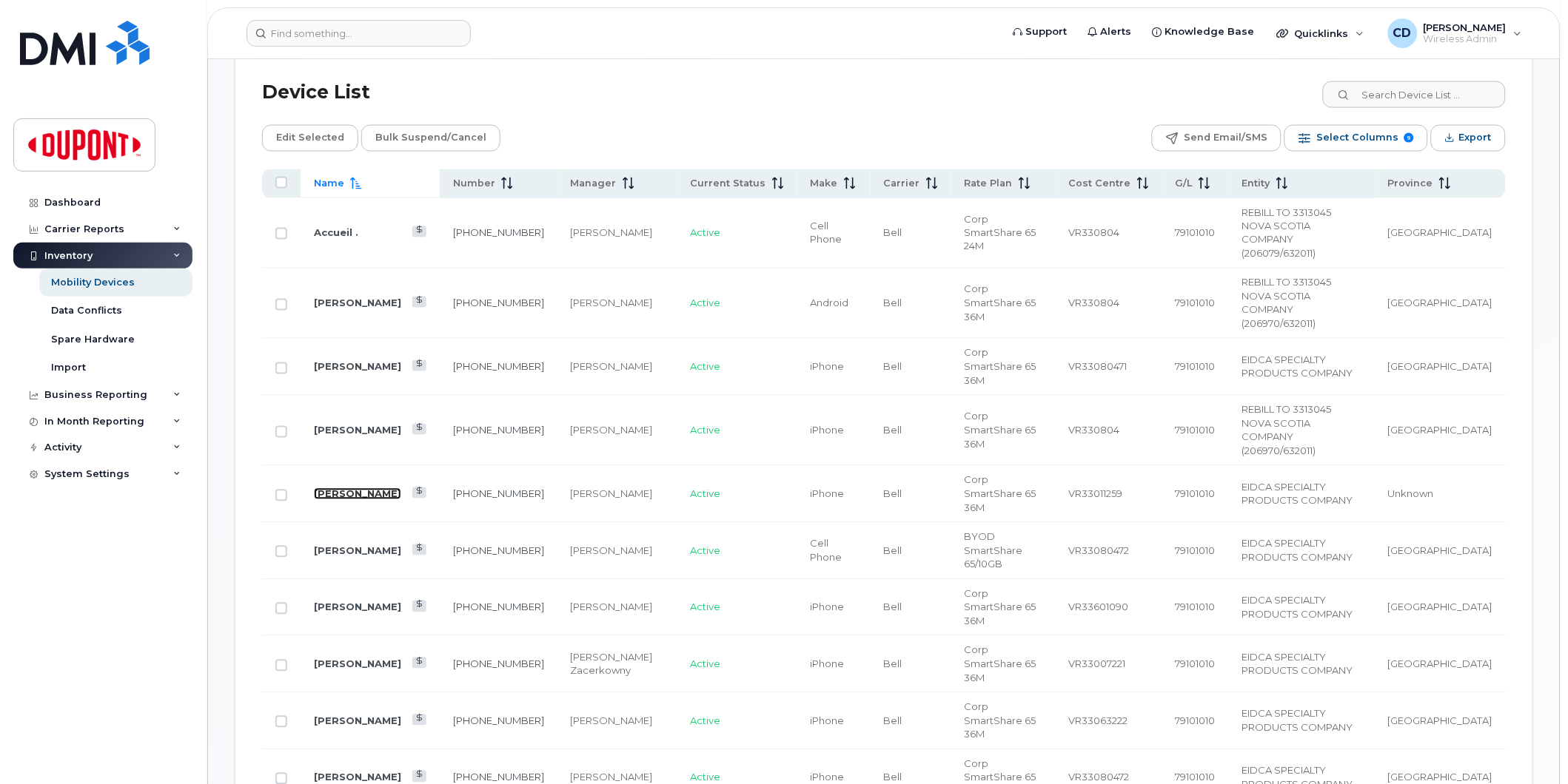
click at [342, 488] on link "[PERSON_NAME]" at bounding box center [358, 494] width 87 height 12
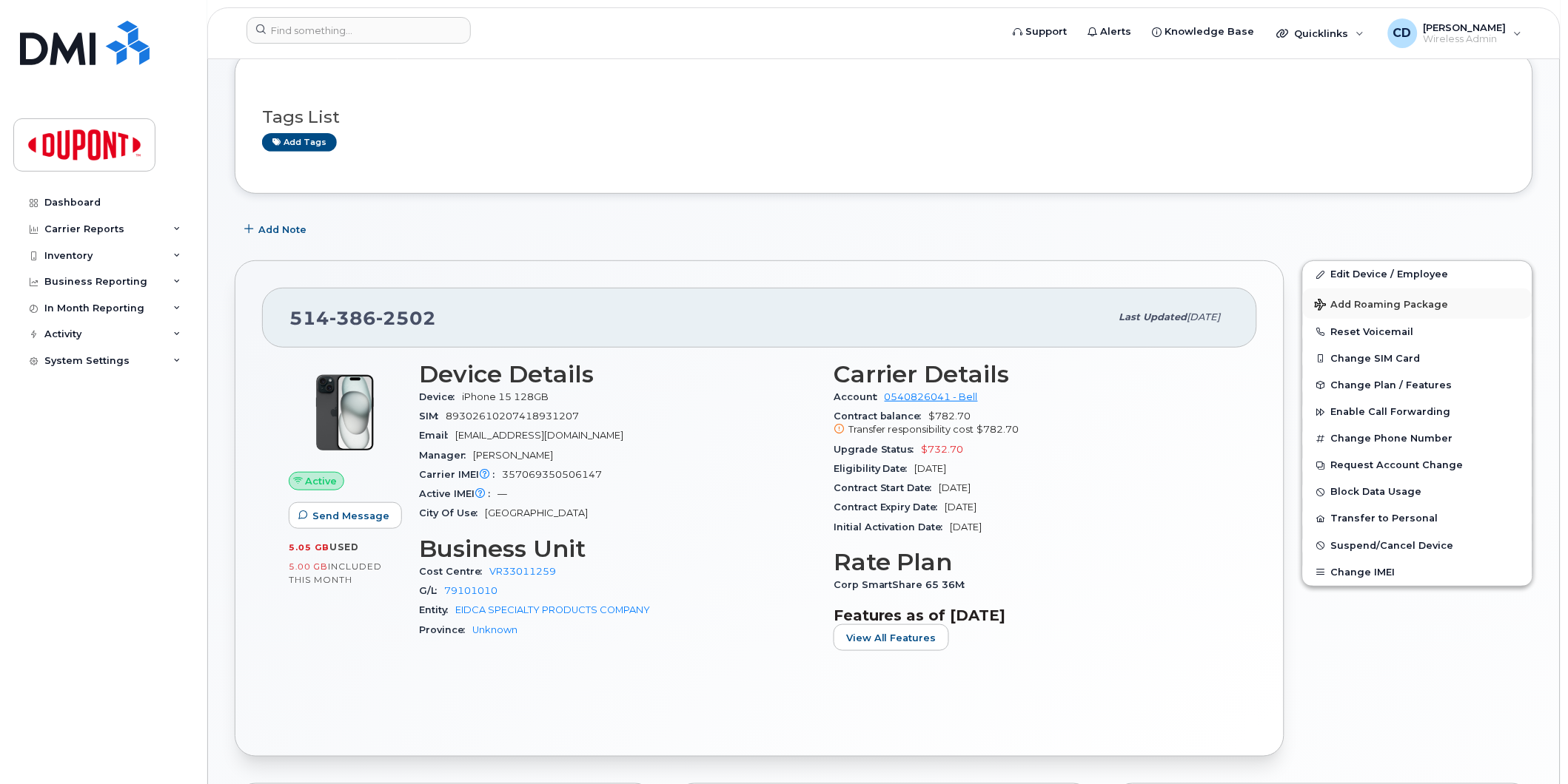
scroll to position [82, 0]
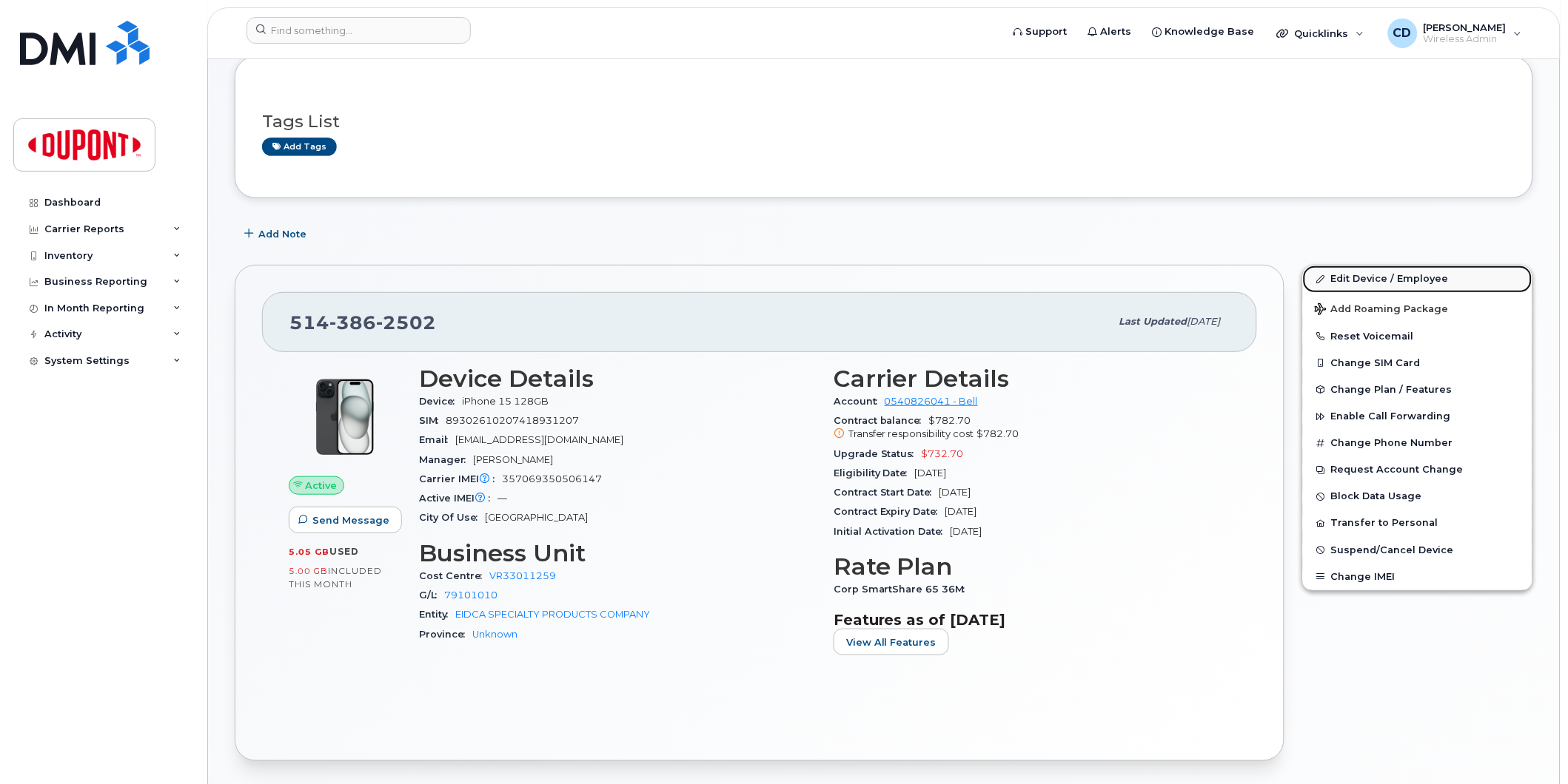
click at [1378, 274] on link "Edit Device / Employee" at bounding box center [1417, 279] width 230 height 26
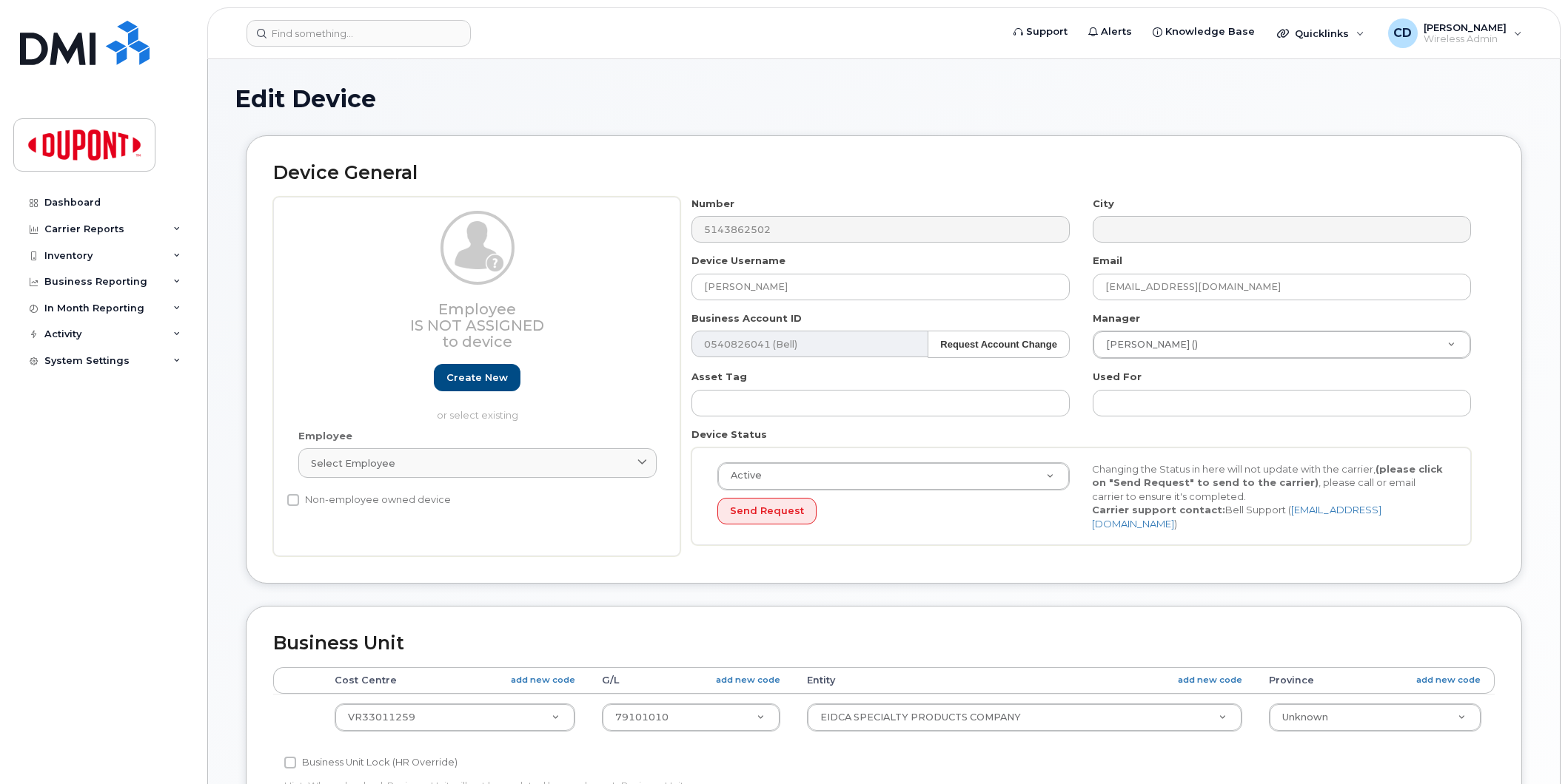
select select "35622742"
select select "2695087"
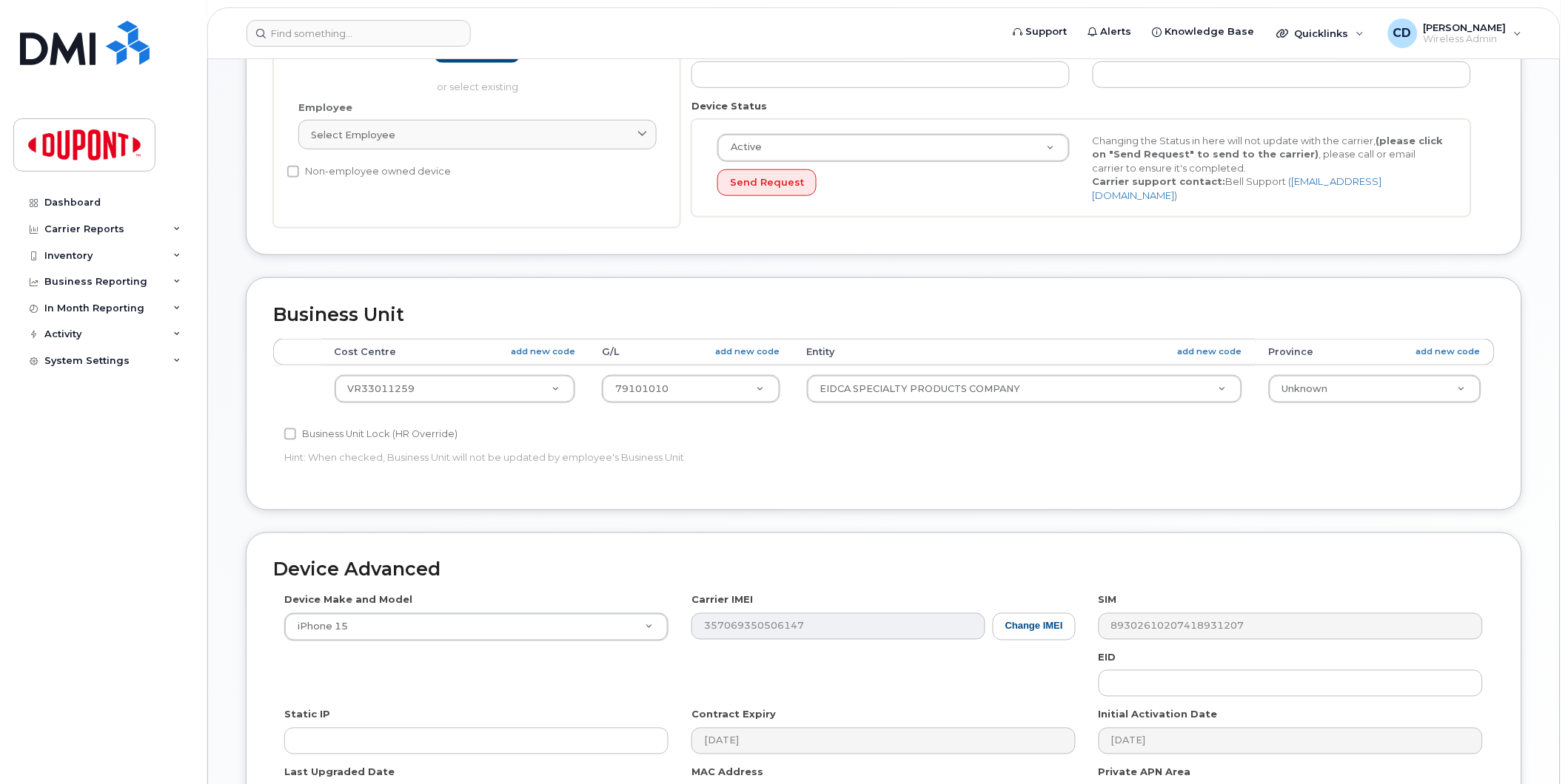
scroll to position [246, 0]
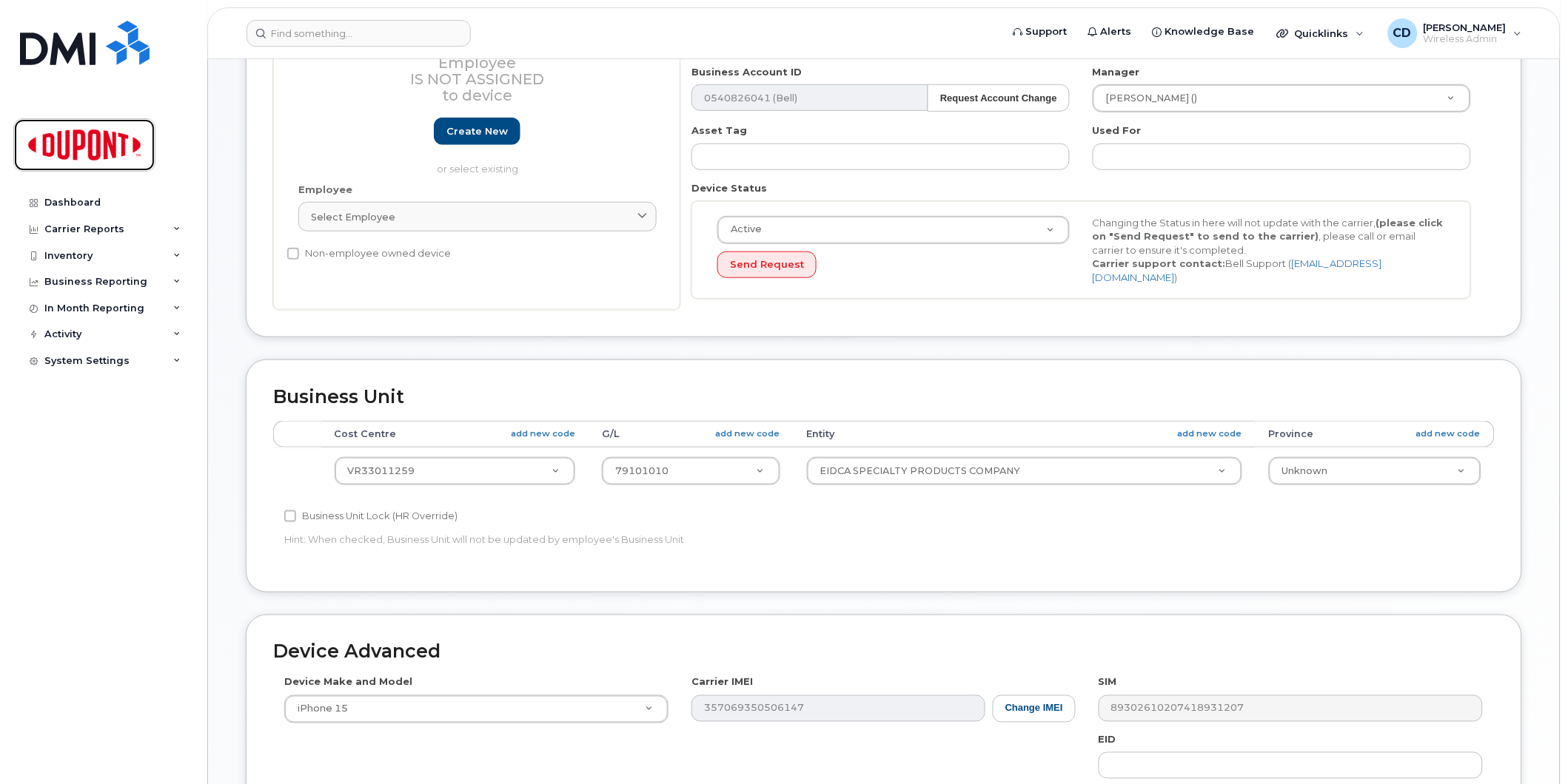
drag, startPoint x: 90, startPoint y: 136, endPoint x: 165, endPoint y: 179, distance: 86.5
click at [90, 135] on img at bounding box center [84, 144] width 114 height 43
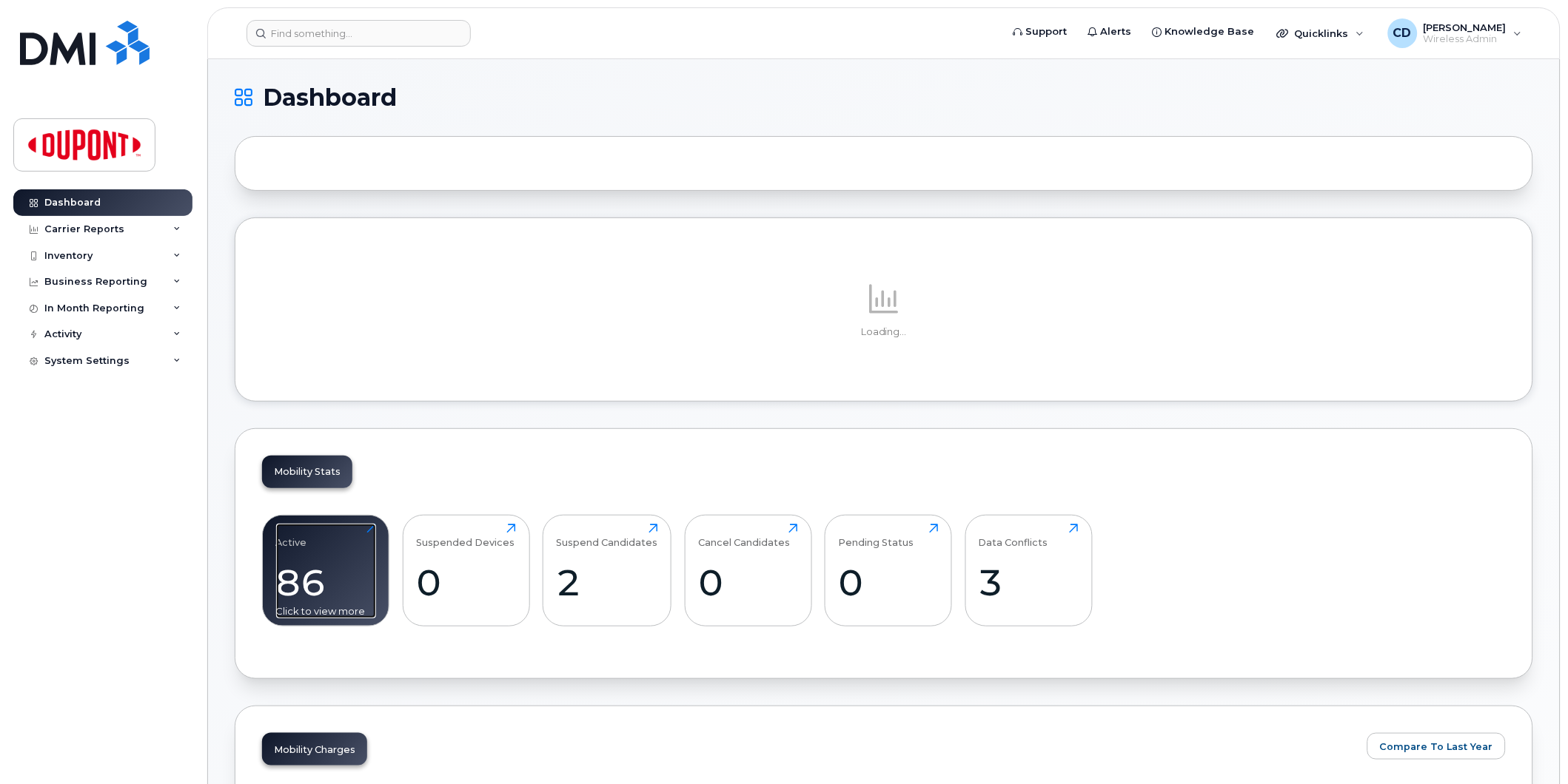
click at [339, 567] on div "86" at bounding box center [326, 583] width 100 height 44
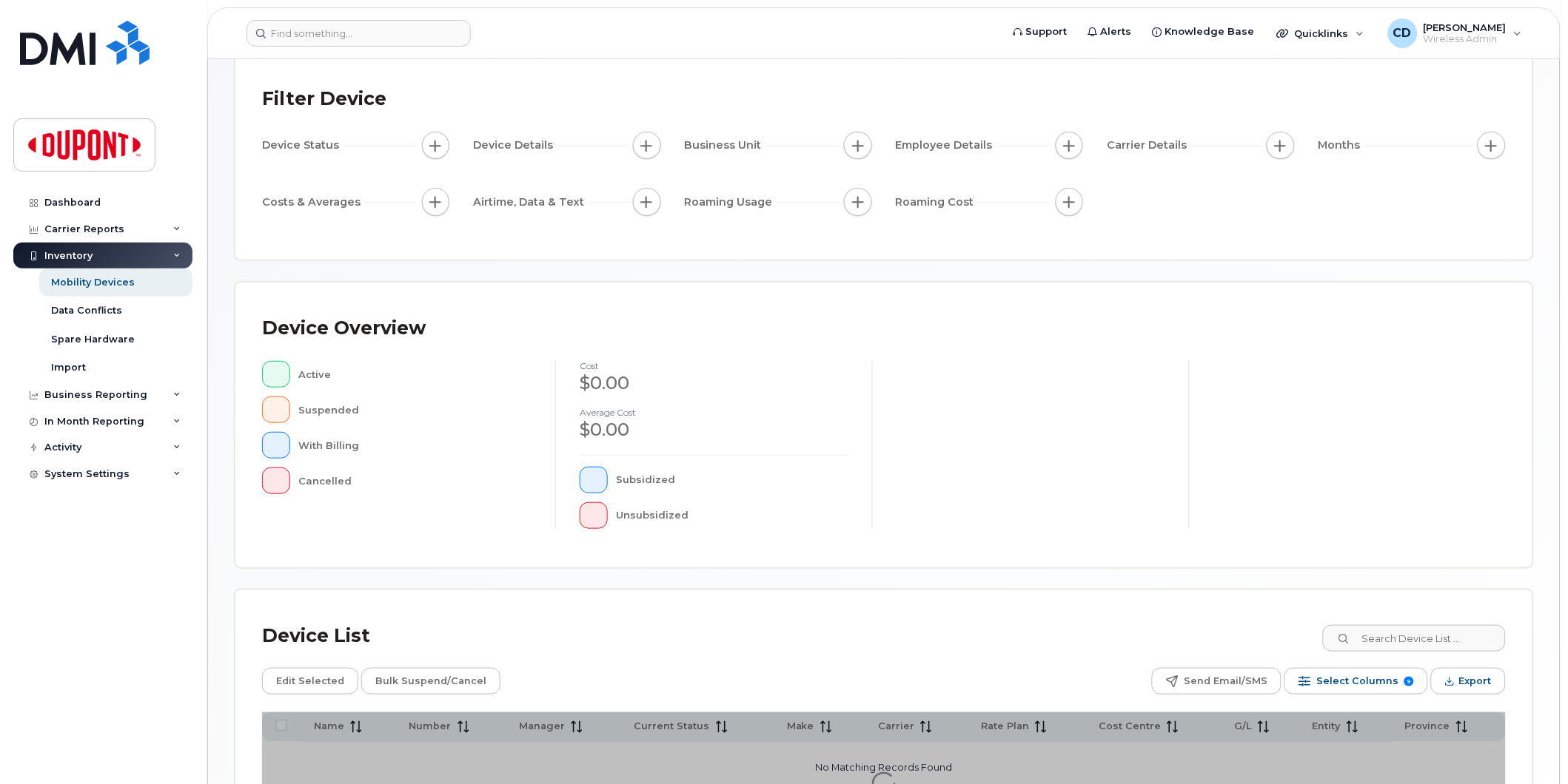
scroll to position [233, 0]
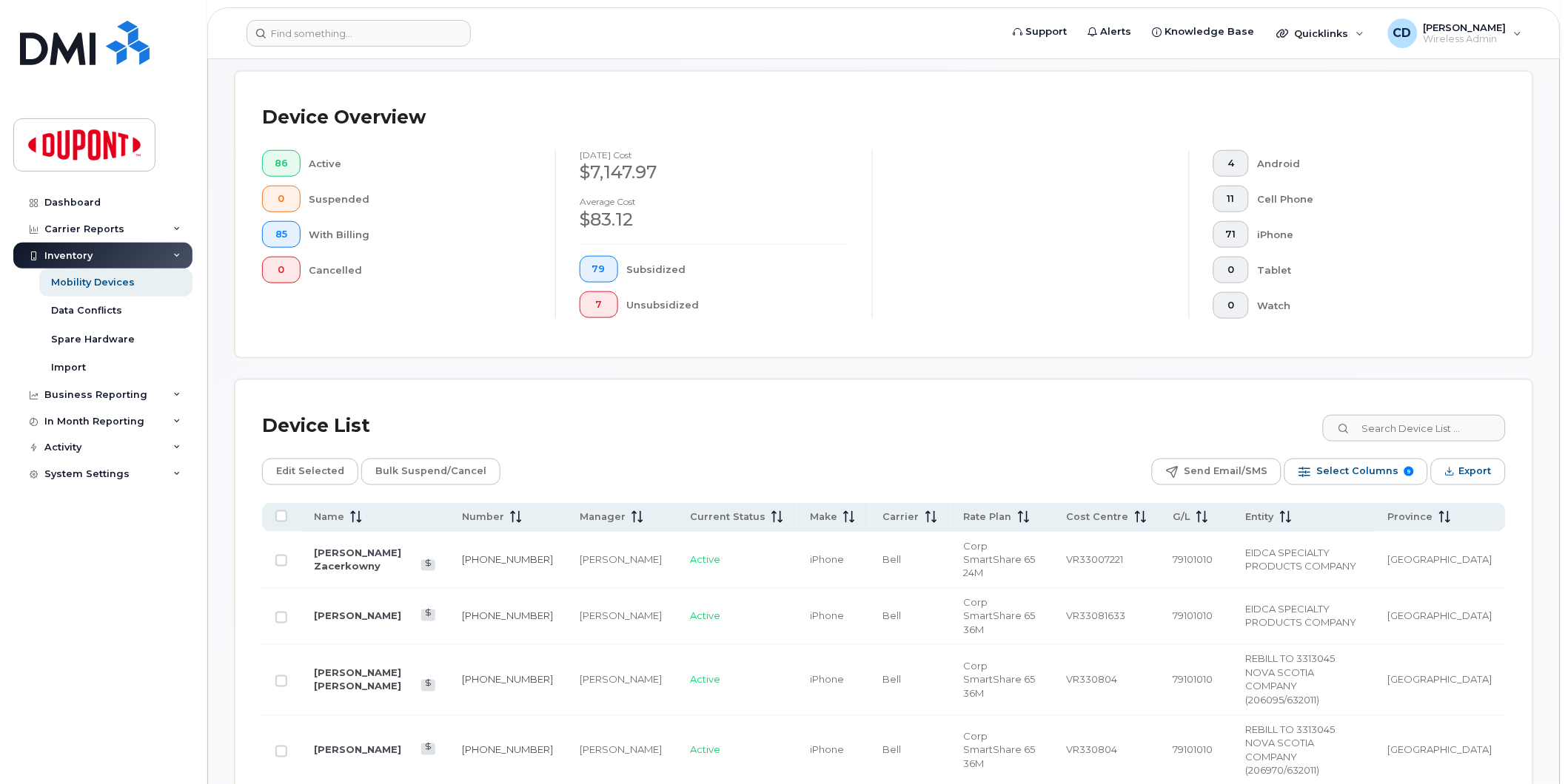
scroll to position [479, 0]
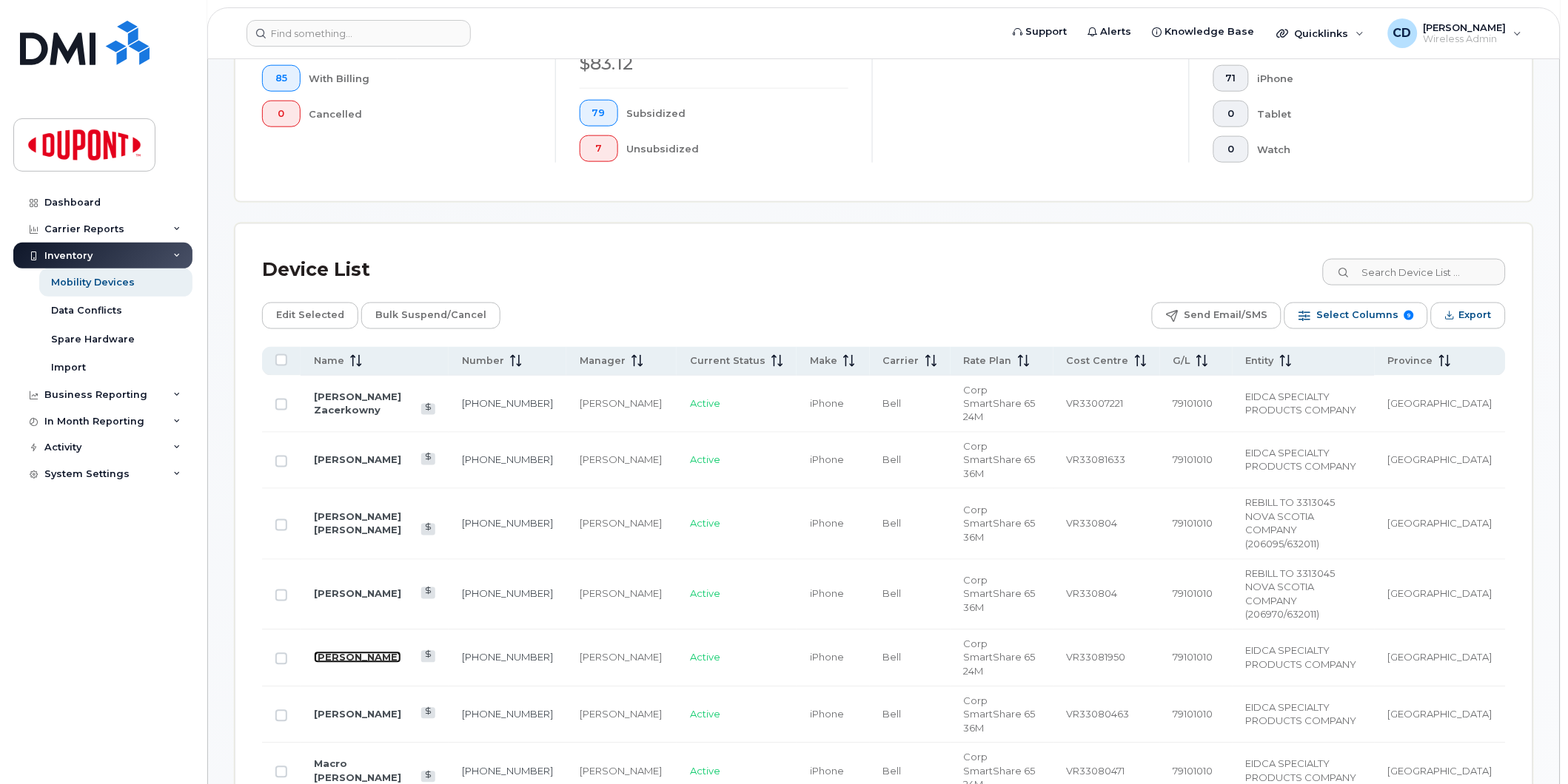
click at [360, 652] on link "Jeannie Yantha" at bounding box center [358, 657] width 87 height 12
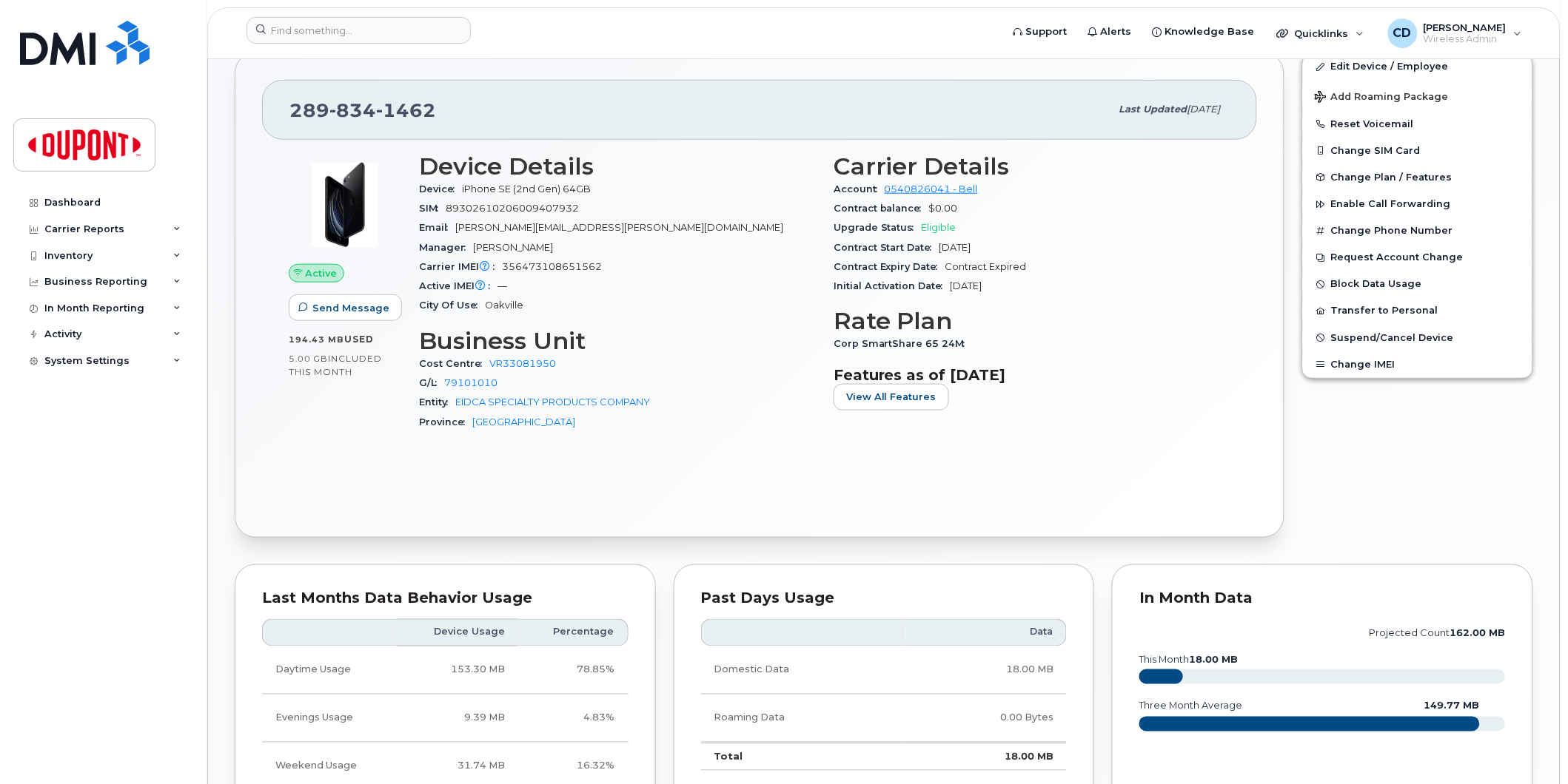
scroll to position [328, 0]
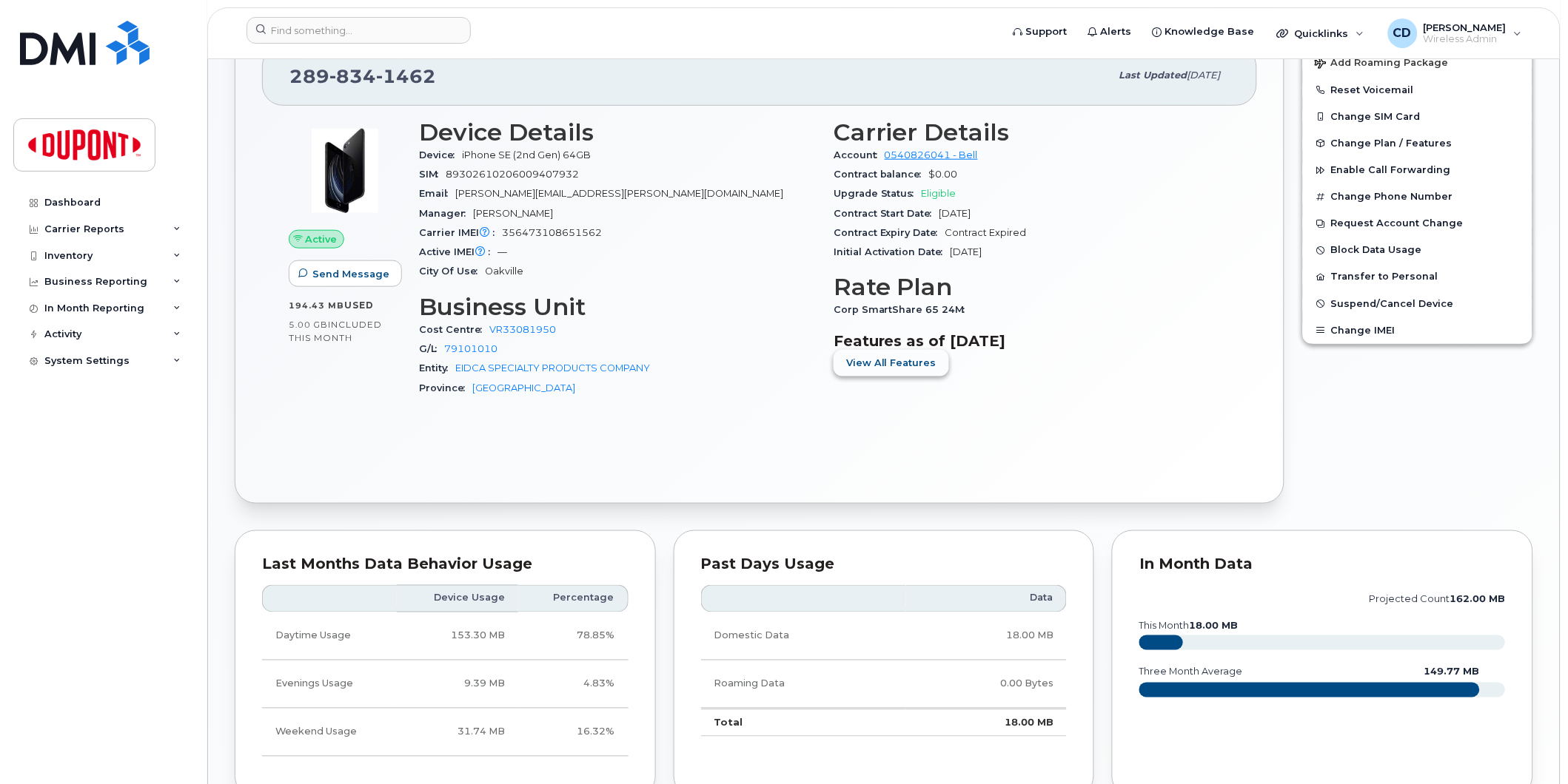
click at [925, 368] on span "View All Features" at bounding box center [891, 362] width 90 height 14
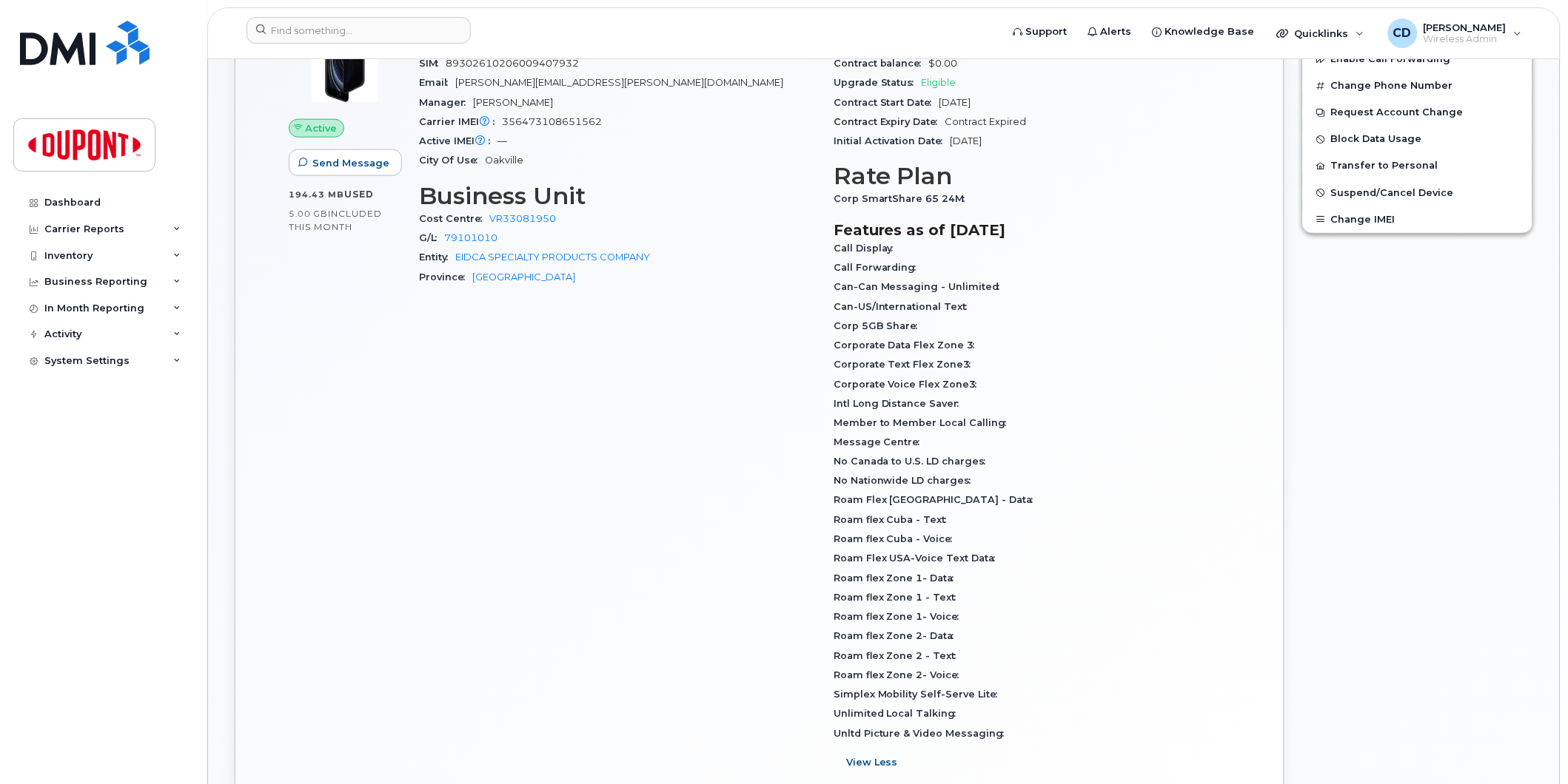
scroll to position [410, 0]
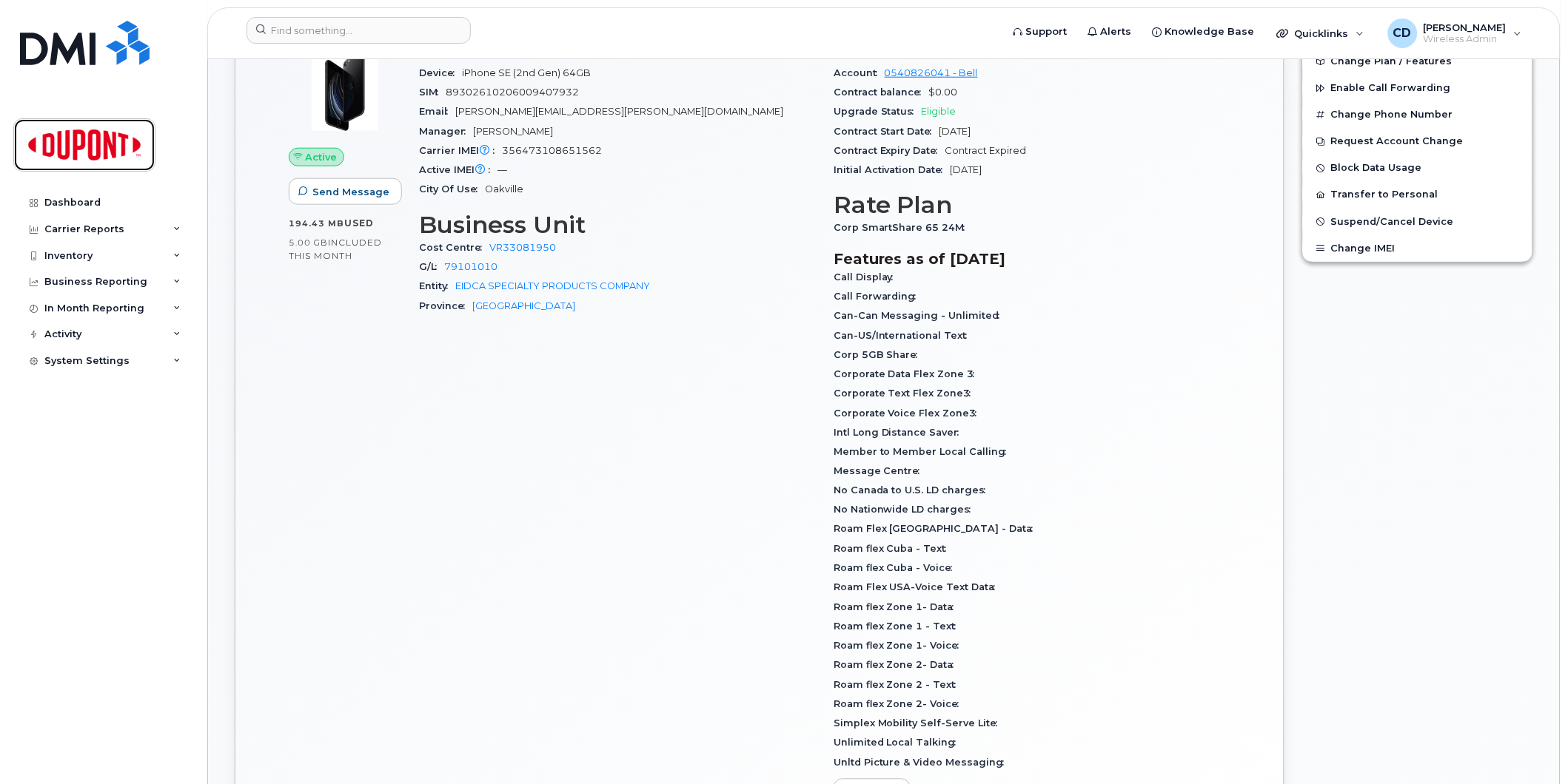
click at [101, 142] on img at bounding box center [84, 144] width 114 height 43
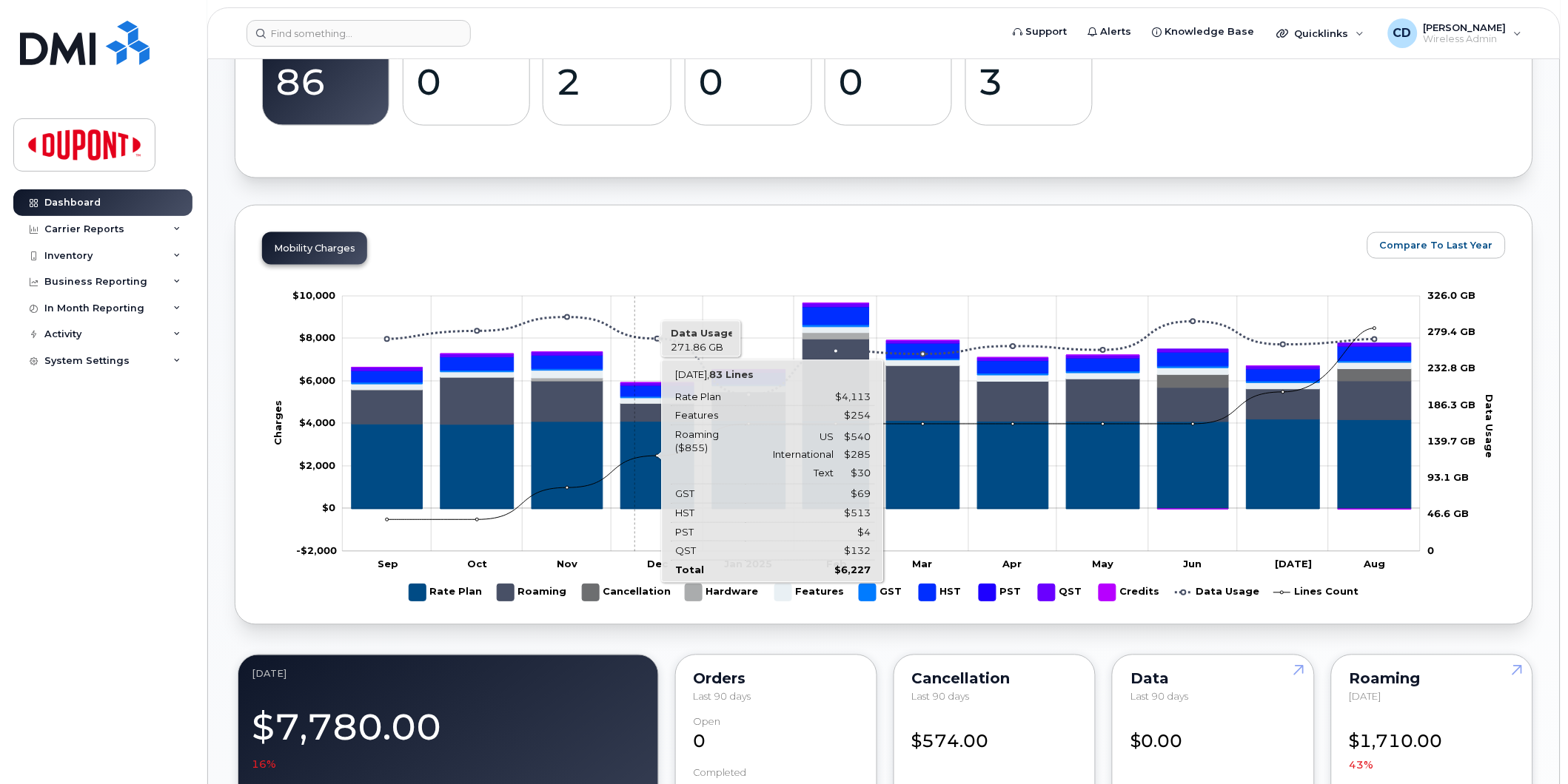
scroll to position [217, 0]
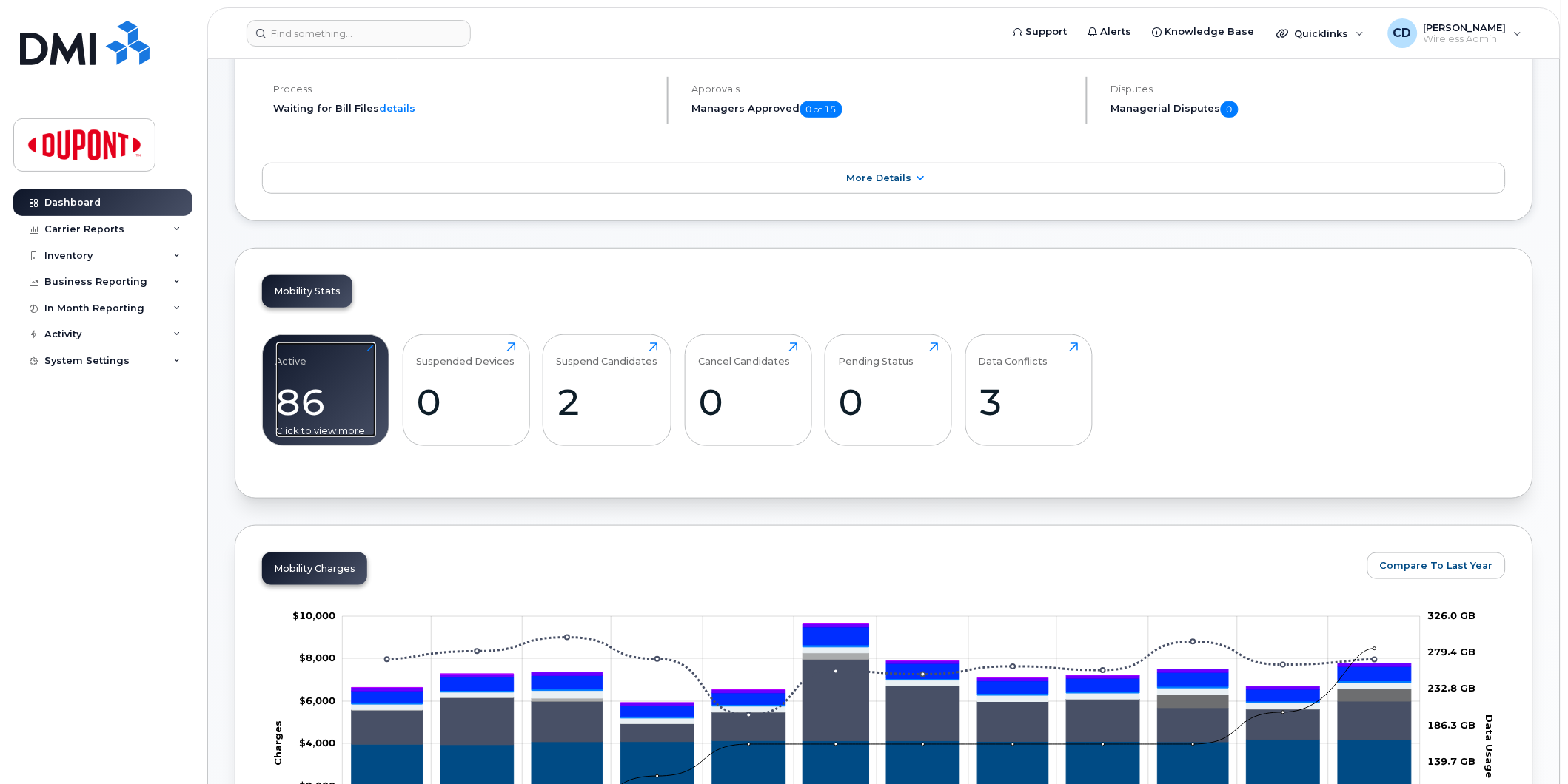
click at [299, 381] on div "86" at bounding box center [326, 402] width 100 height 44
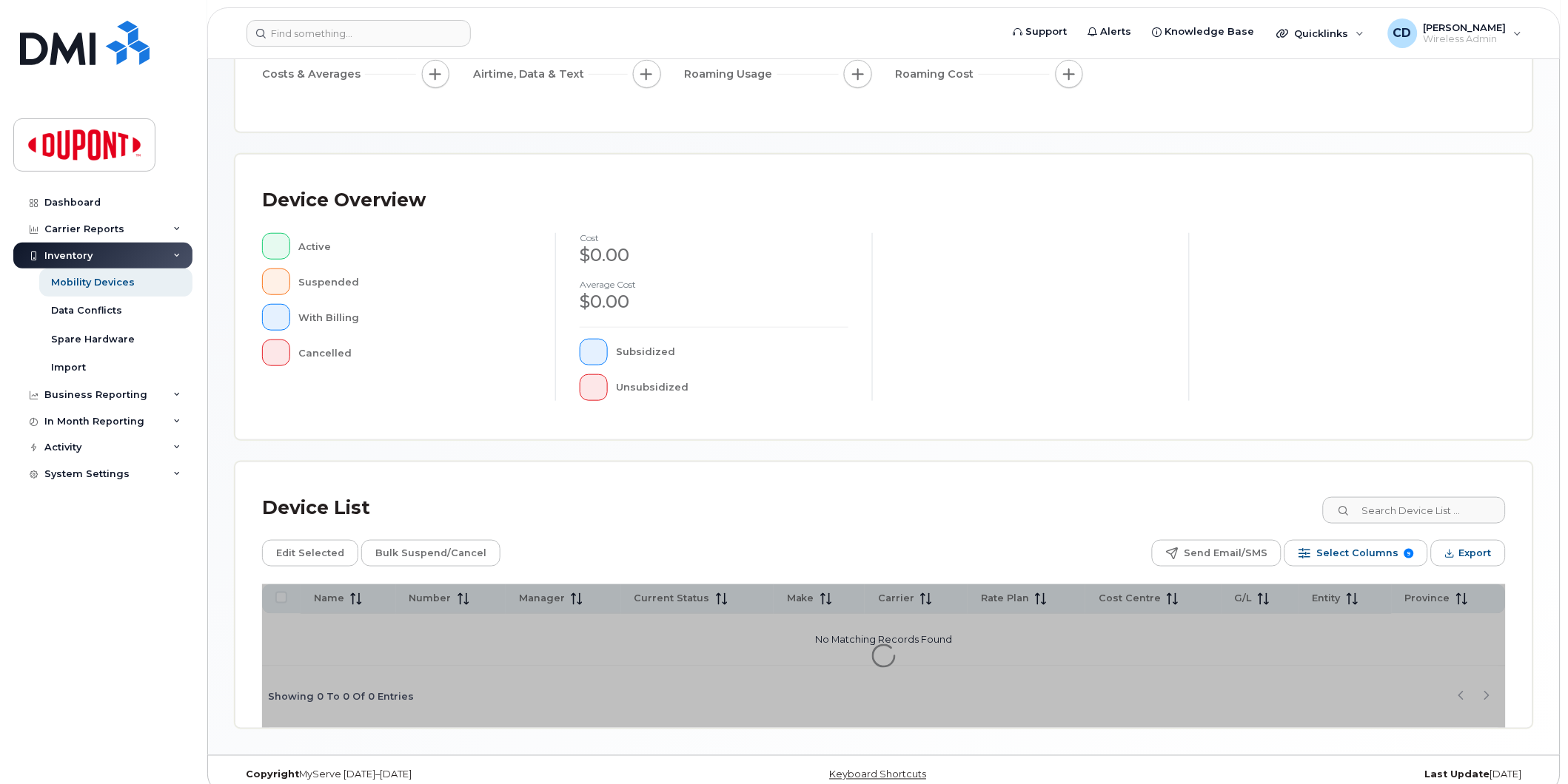
scroll to position [233, 0]
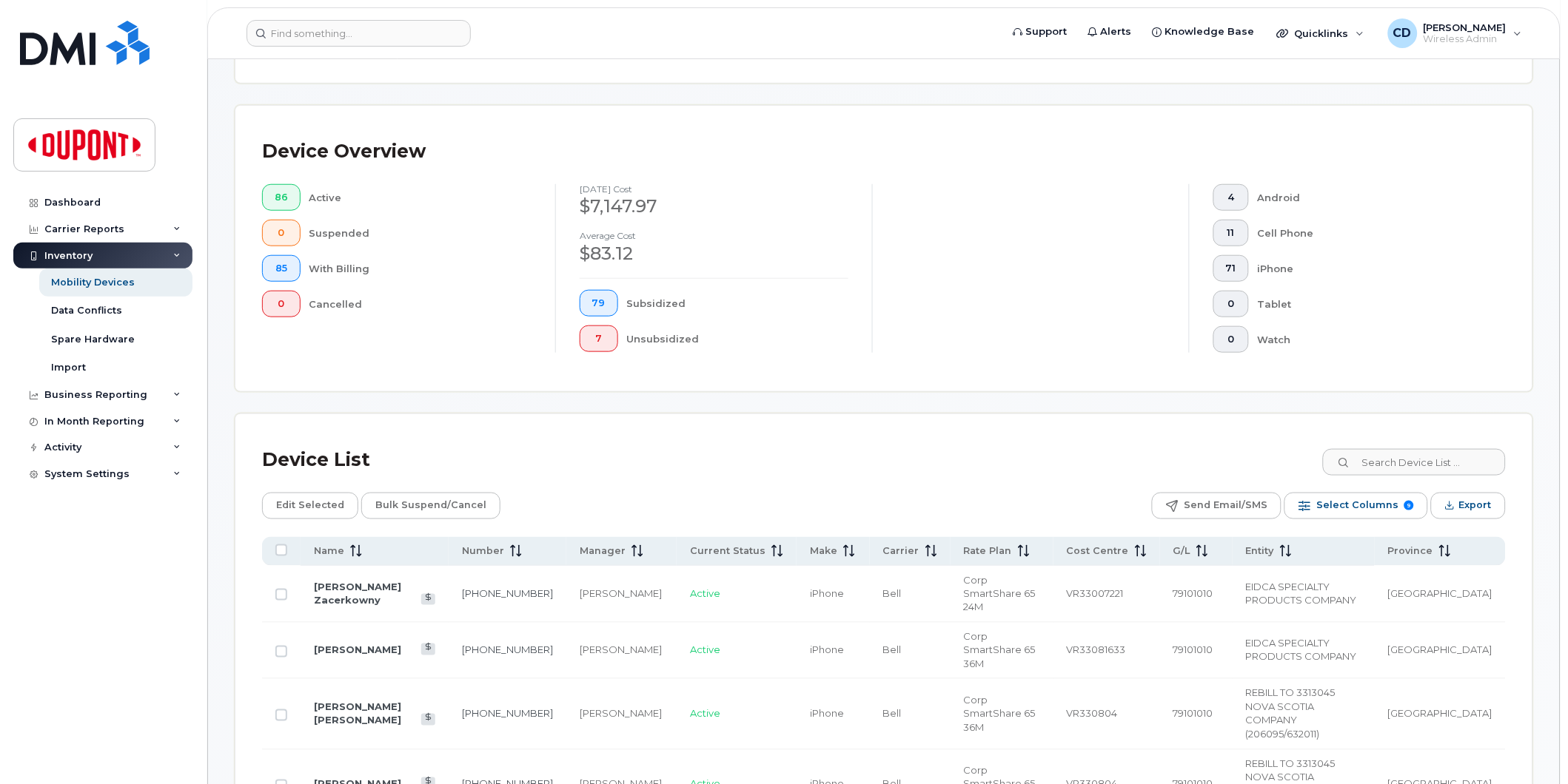
scroll to position [315, 0]
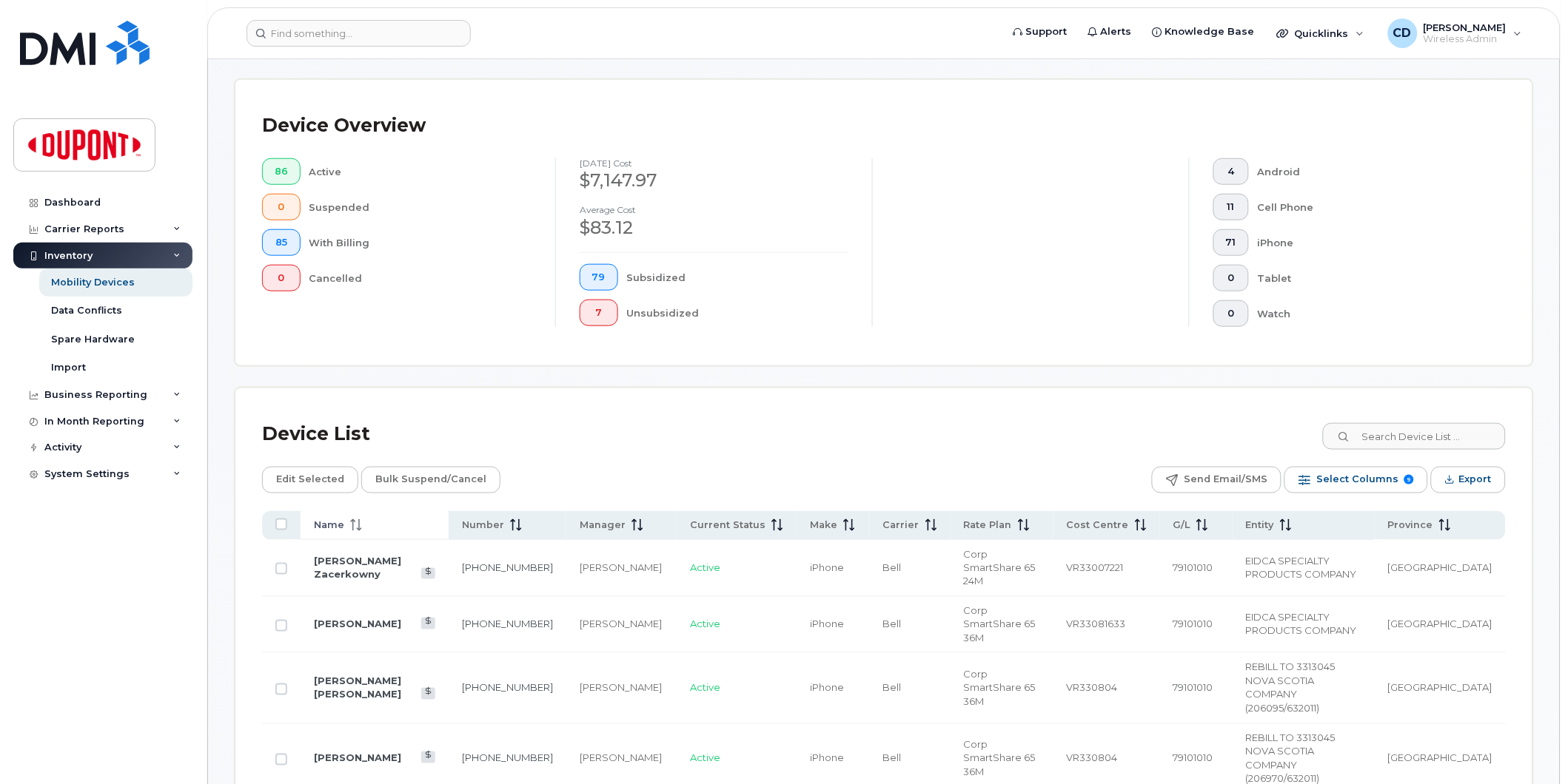
click at [342, 525] on span "Name" at bounding box center [329, 525] width 30 height 14
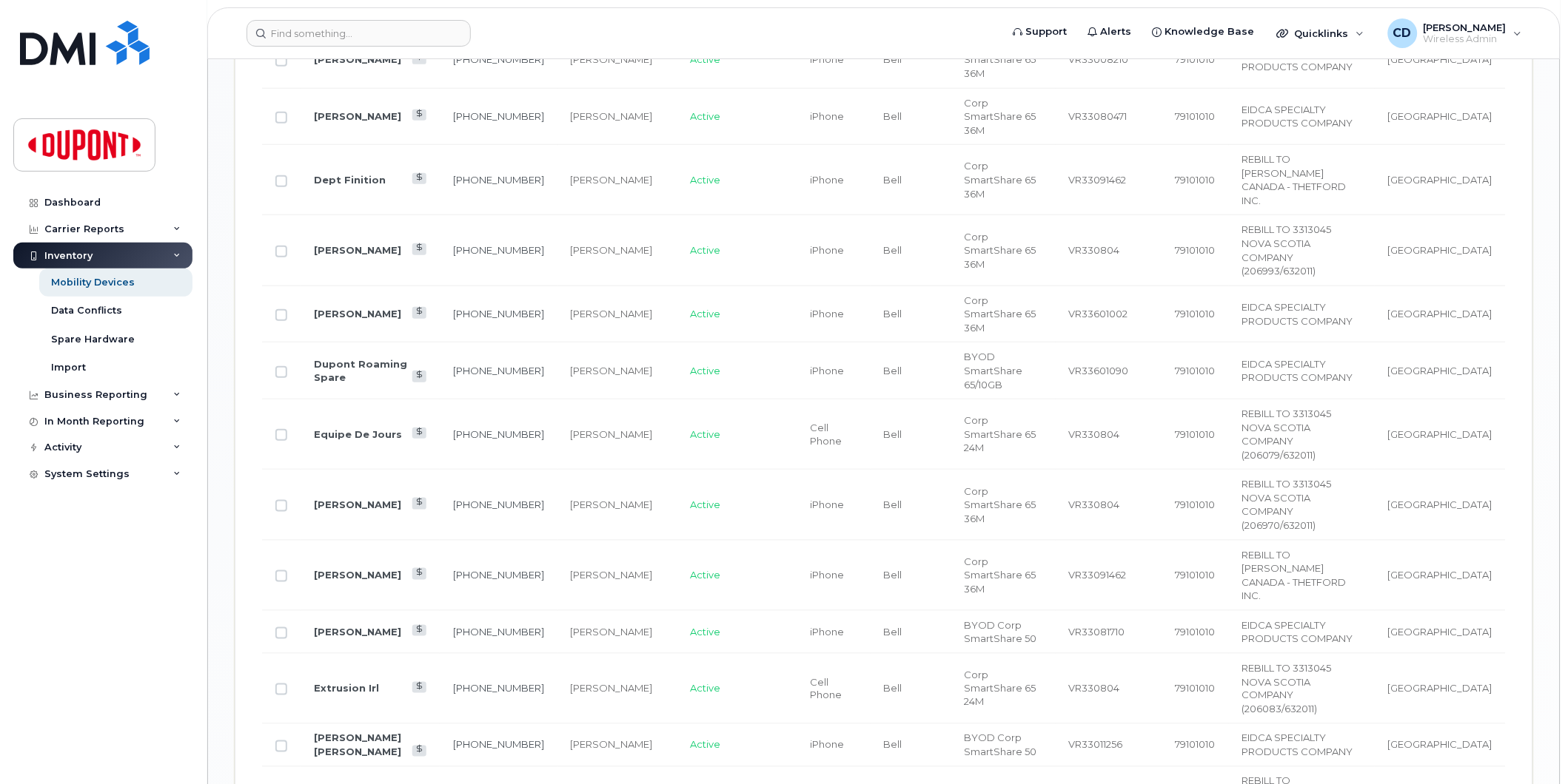
scroll to position [1959, 0]
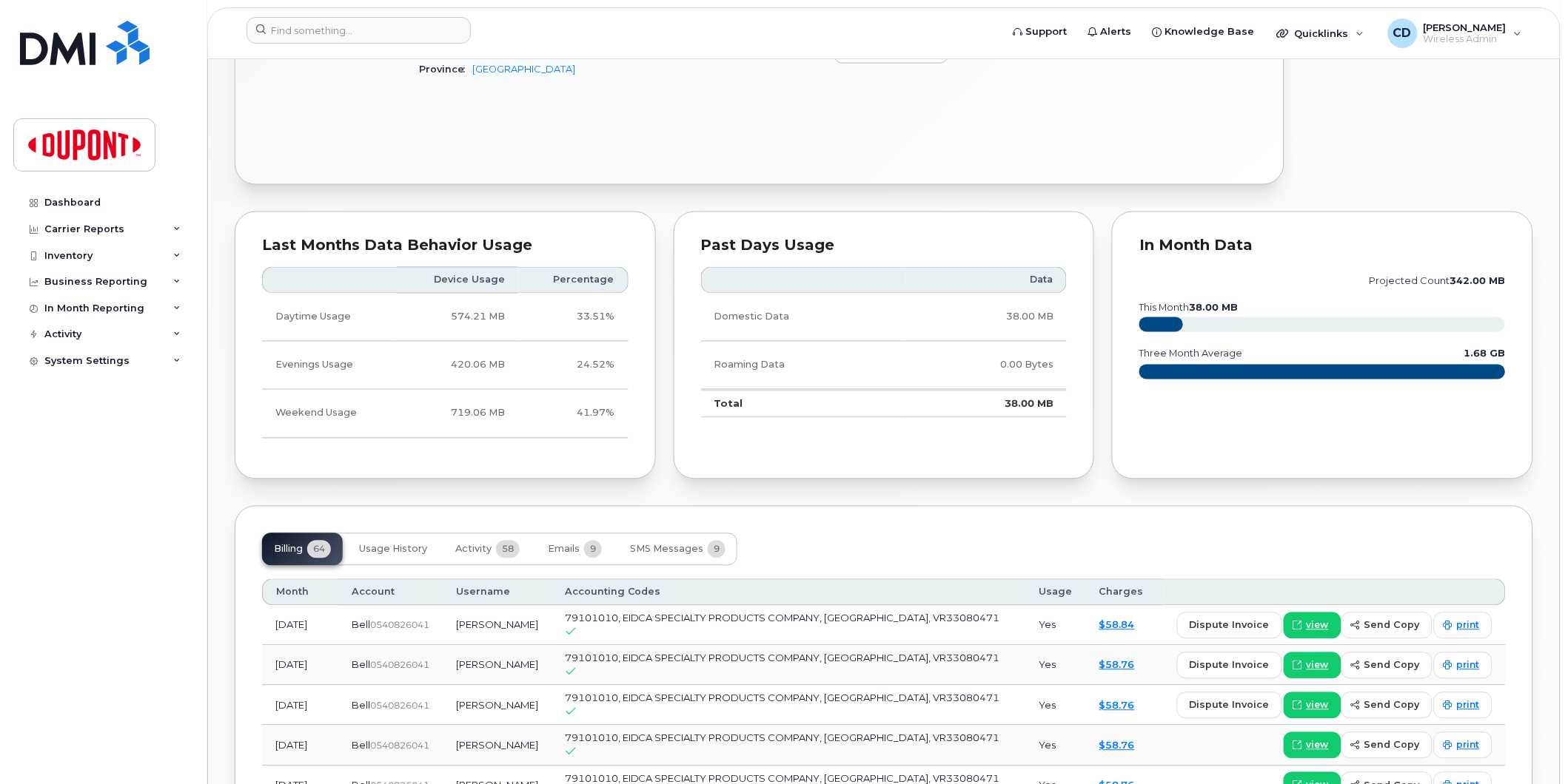
scroll to position [904, 0]
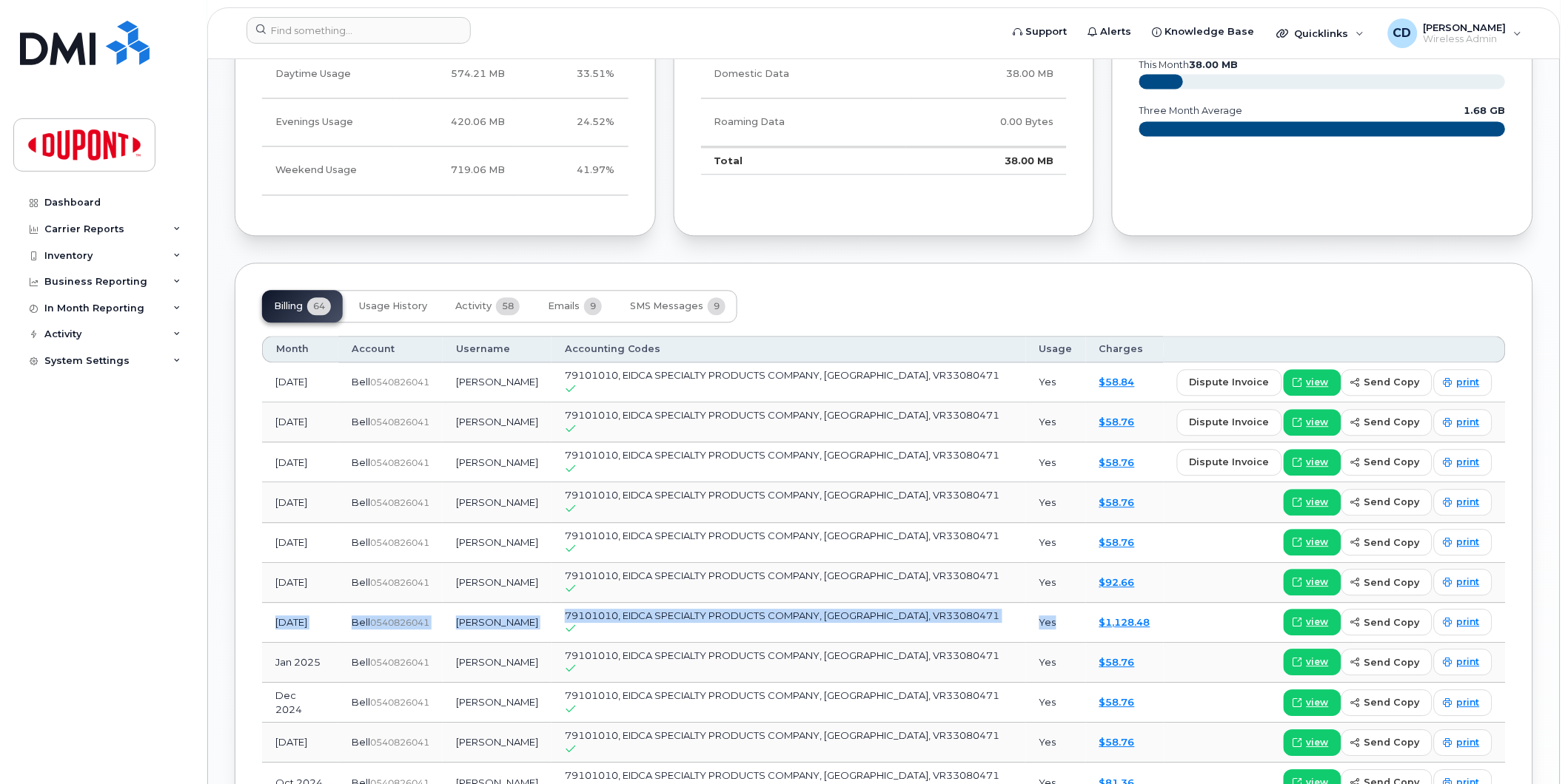
drag, startPoint x: 287, startPoint y: 601, endPoint x: 1036, endPoint y: 619, distance: 749.2
click at [1036, 619] on tr "[DATE] Bell  0540826041 [PERSON_NAME] 79101010, EIDCA SPECIALTY PRODUCTS COMPAN…" at bounding box center [884, 622] width 1244 height 40
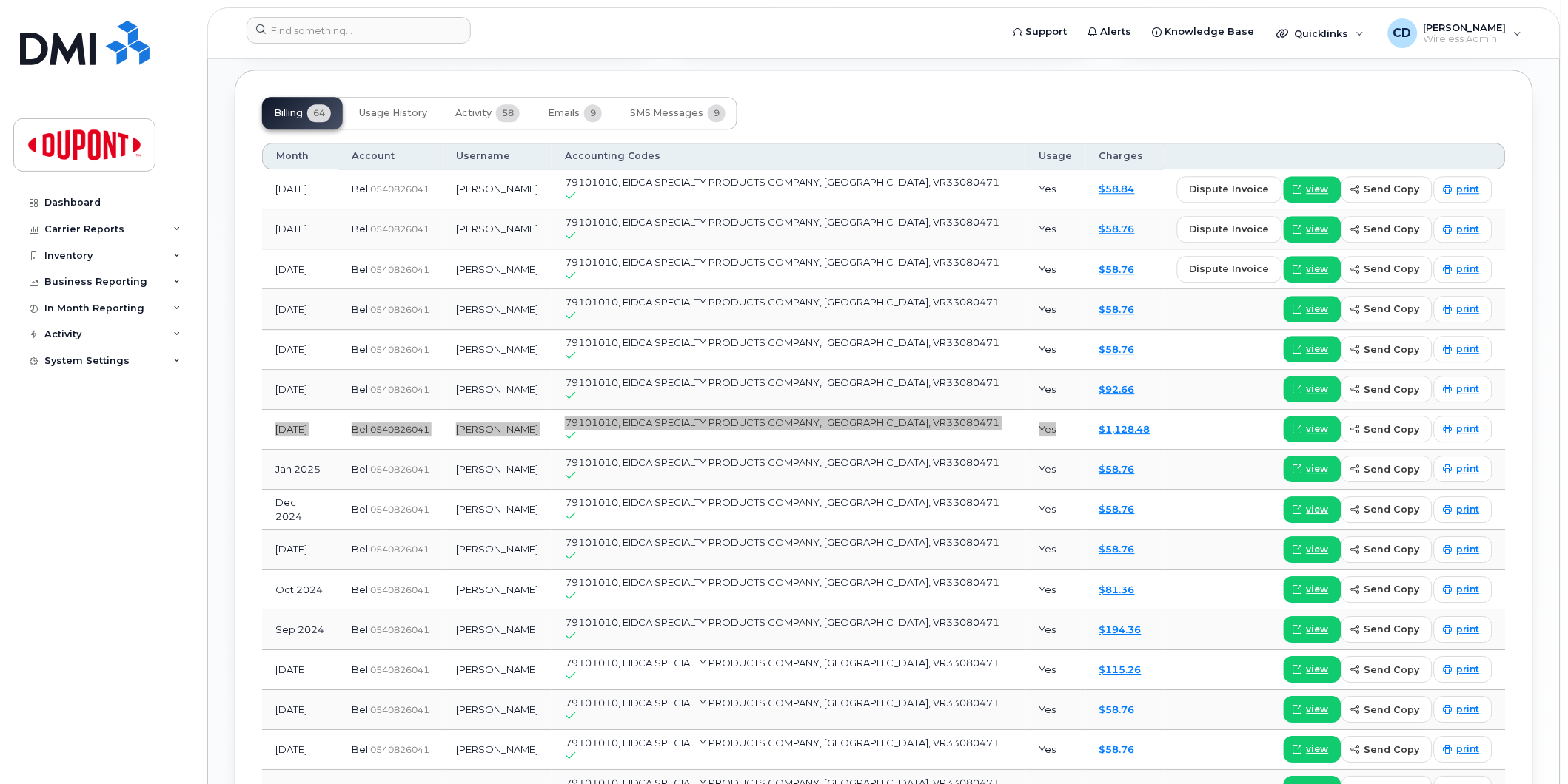
scroll to position [1068, 0]
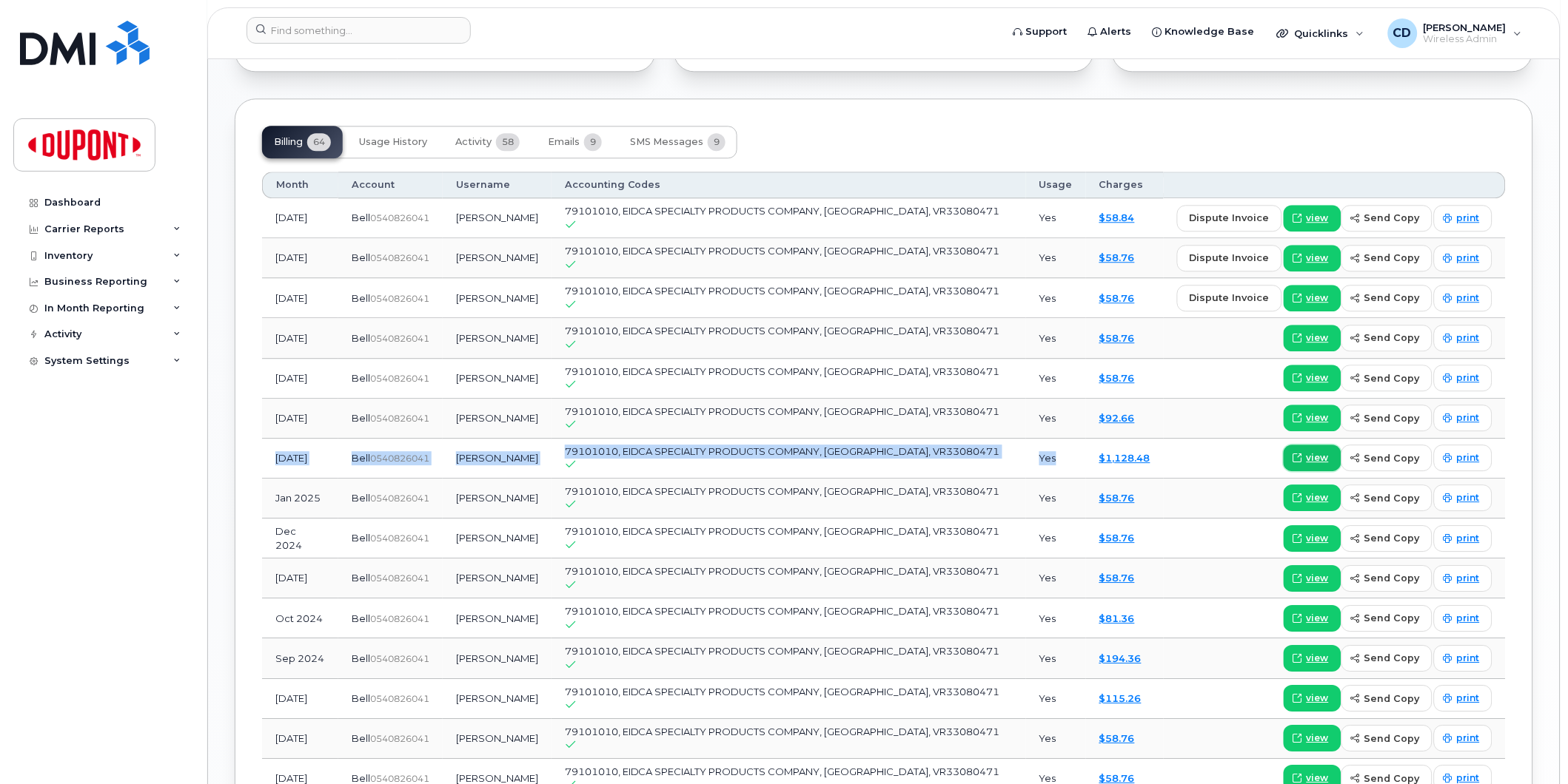
click at [1318, 451] on span "view" at bounding box center [1317, 457] width 22 height 14
click at [98, 141] on img at bounding box center [84, 144] width 114 height 43
